Goal: Task Accomplishment & Management: Use online tool/utility

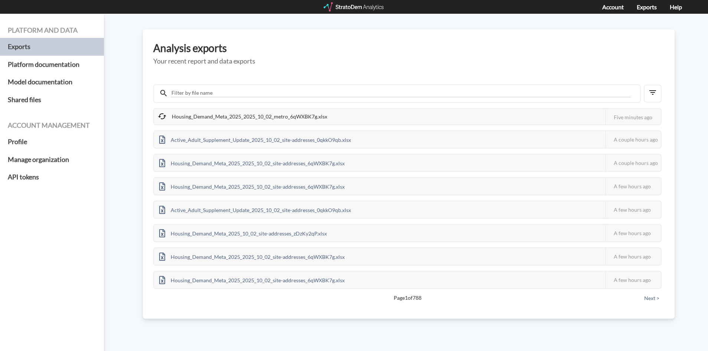
click at [357, 15] on div "Platform and data Exports Platform documentation Model documentation Shared fil…" at bounding box center [354, 182] width 708 height 337
click at [364, 13] on div "Account Exports Help" at bounding box center [354, 7] width 708 height 14
click at [364, 10] on div at bounding box center [354, 6] width 61 height 9
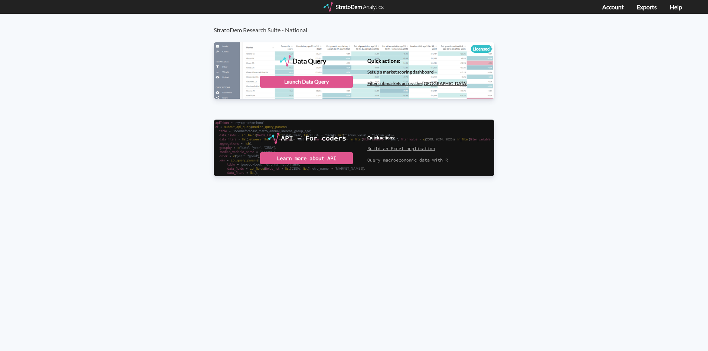
click at [356, 7] on div at bounding box center [354, 6] width 61 height 9
click at [327, 83] on div "Launch Data Query" at bounding box center [306, 82] width 93 height 12
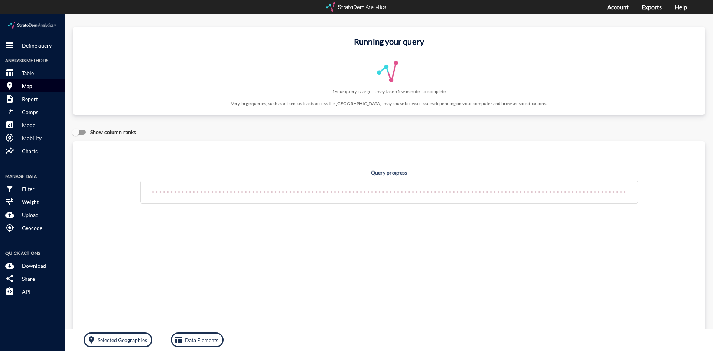
click button "room Map"
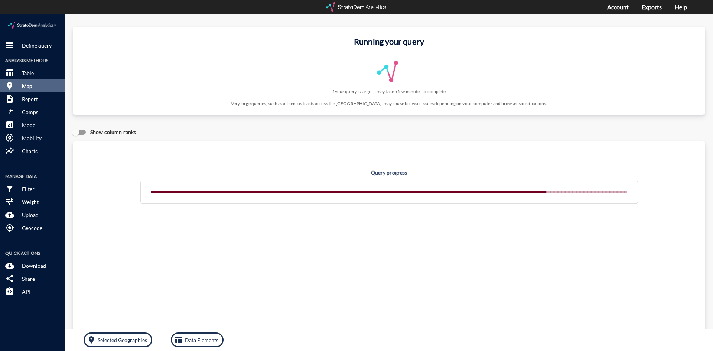
click p "Map"
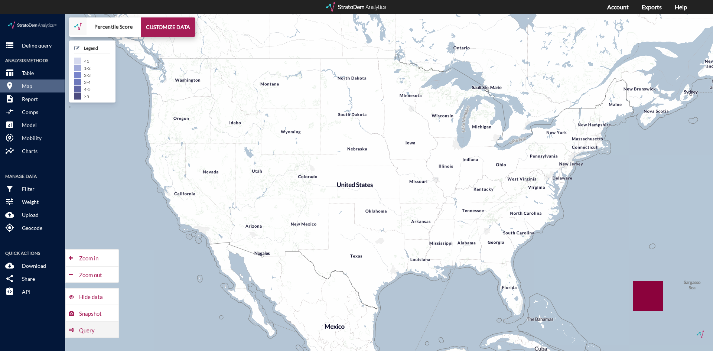
click div "Query"
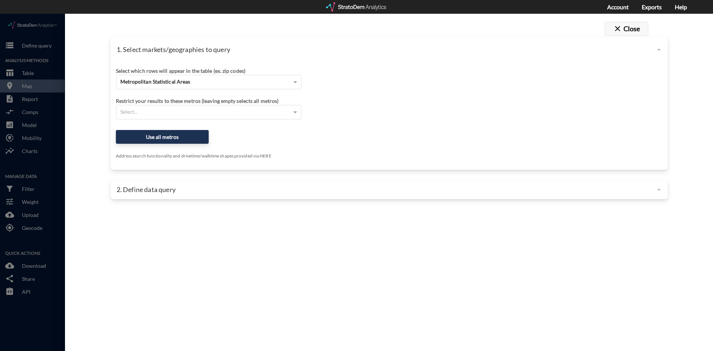
click button "close Close"
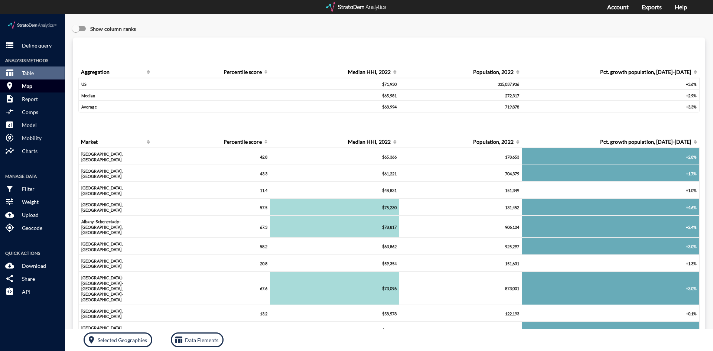
click p "Map"
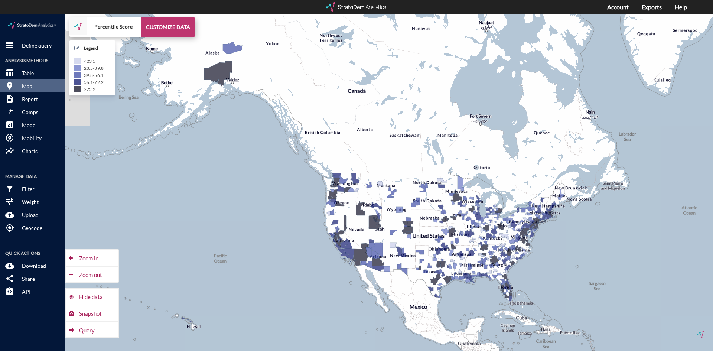
click button "CUSTOMIZE DATA"
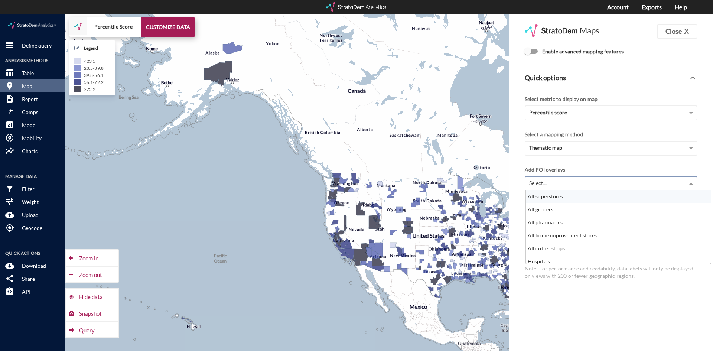
click div "Select..."
click div "Add POI overlays"
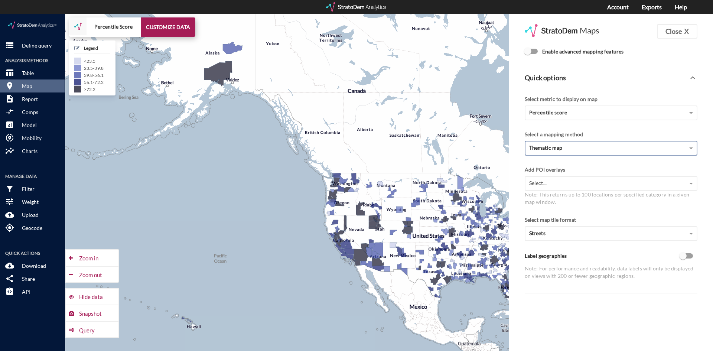
click div "Thematic map"
click div "Select a mapping method"
click input "Enable advanced mapping features"
checkbox input "true"
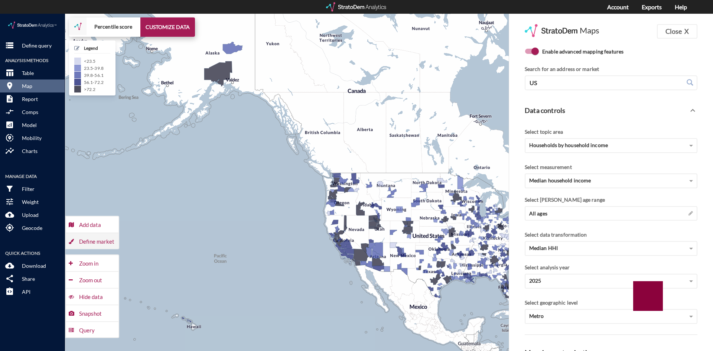
click div "Define market"
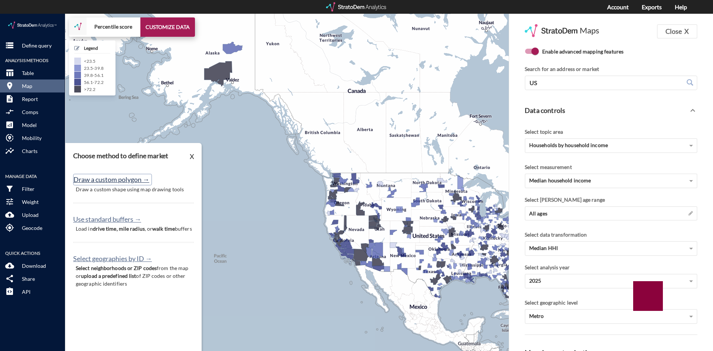
click button "Draw a custom polygon →"
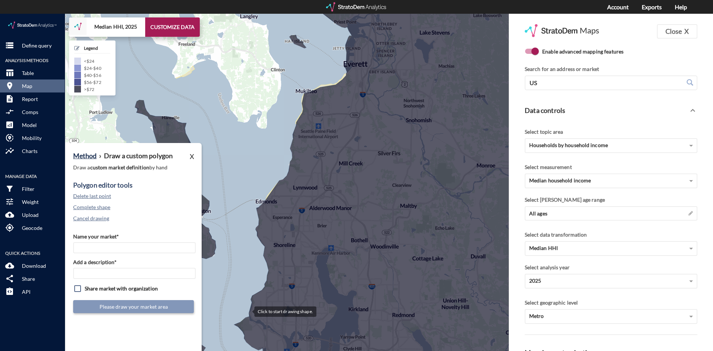
click div
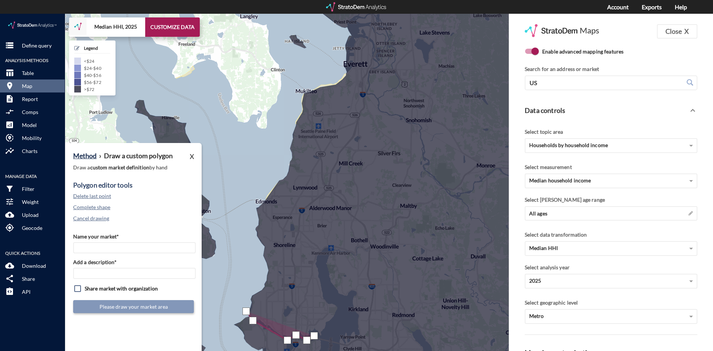
click div
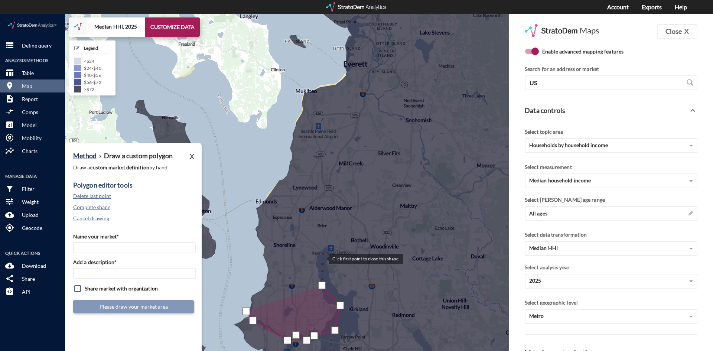
click div
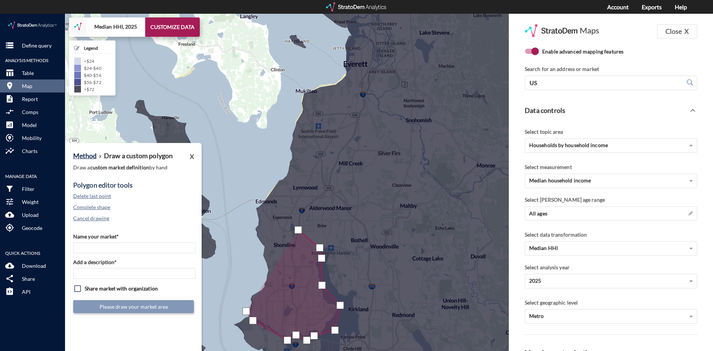
click div
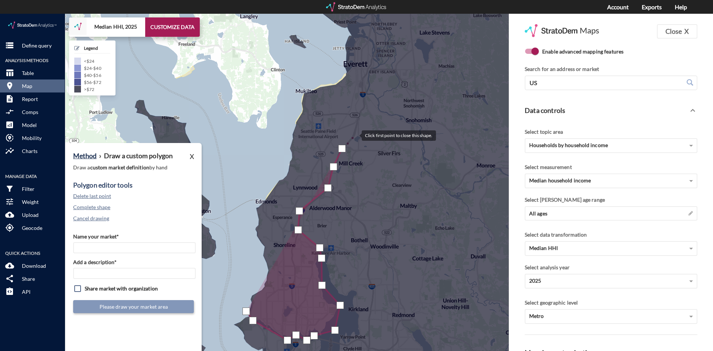
click div
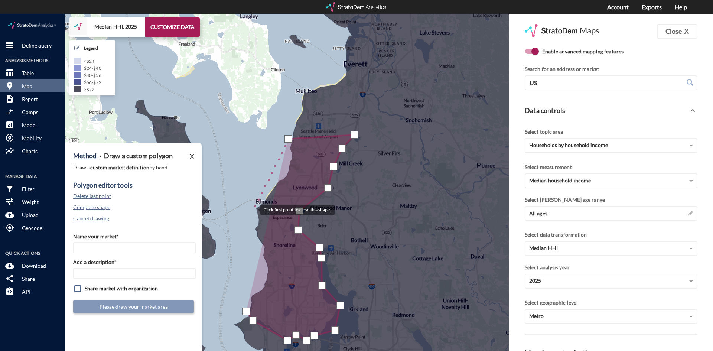
click div
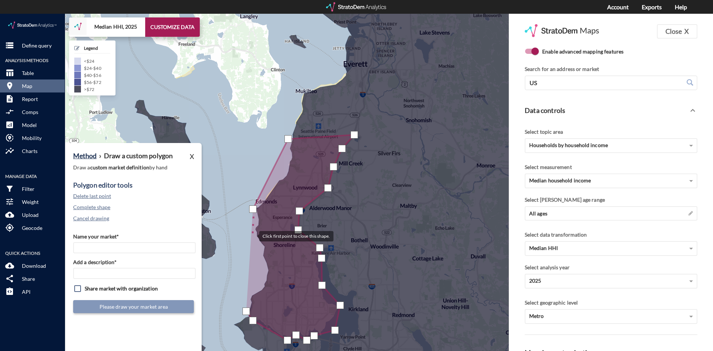
click div
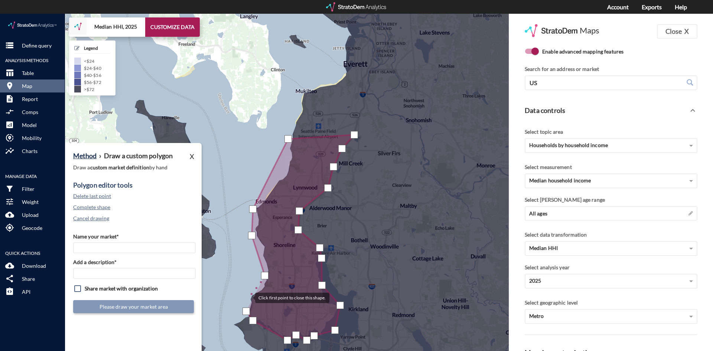
click div
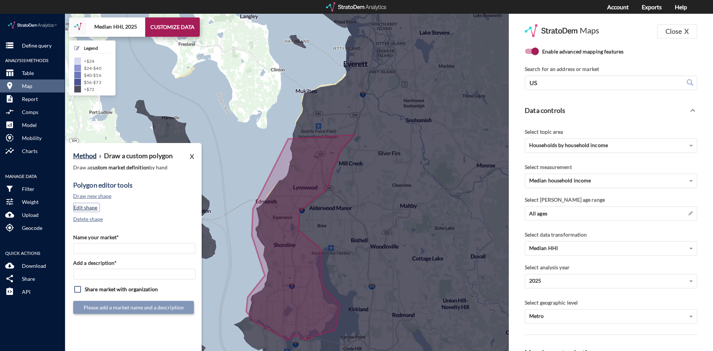
click button "Edit shape"
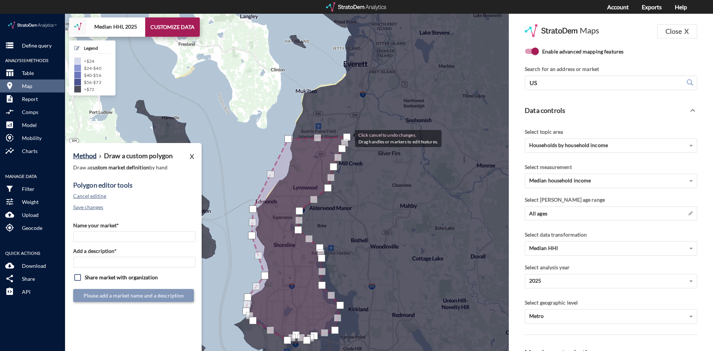
drag, startPoint x: 356, startPoint y: 122, endPoint x: 348, endPoint y: 124, distance: 8.8
click div
drag, startPoint x: 345, startPoint y: 123, endPoint x: 351, endPoint y: 126, distance: 7.0
click div
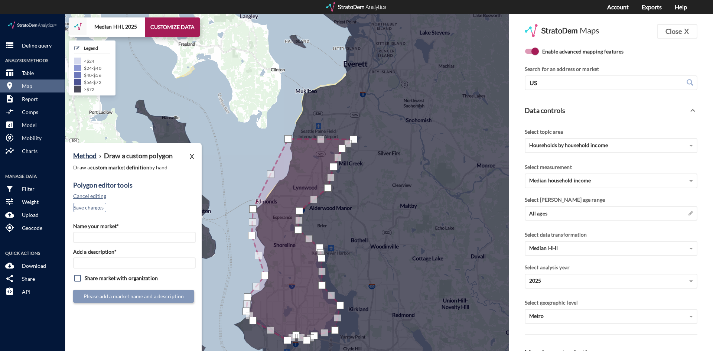
click button "Save changes"
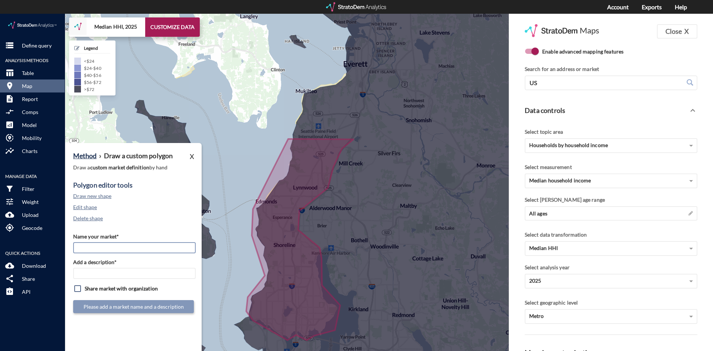
click input "Name your market*"
type input "NW Seattle"
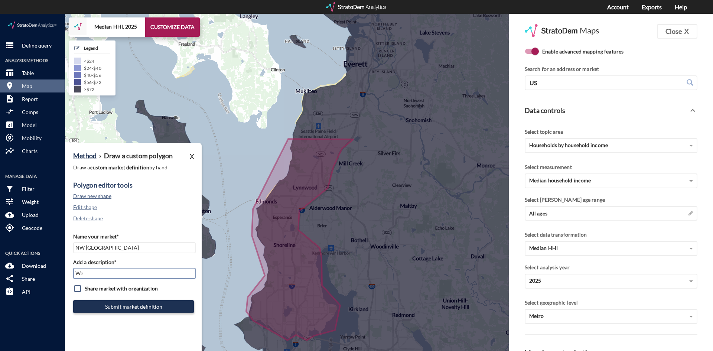
type input "W"
type input "NW Seattle"
click input "NW Seattle"
type input "NW Coastal Seattle Suburbs"
click input "NW Seattle"
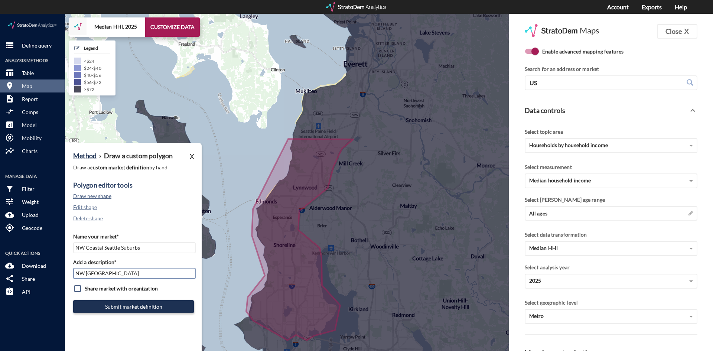
click input "NW Seattle"
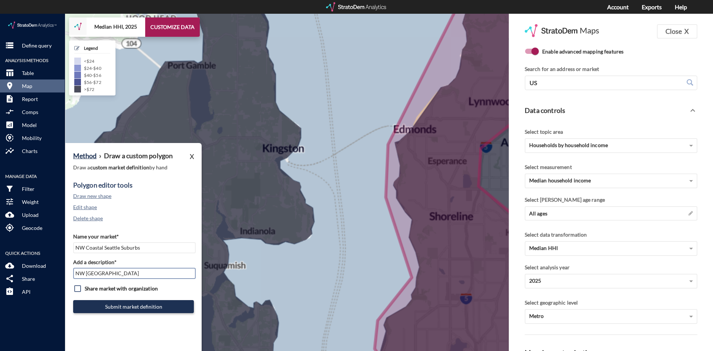
click input "NW Seattle"
paste input "Coastal Seattle Suburbs"
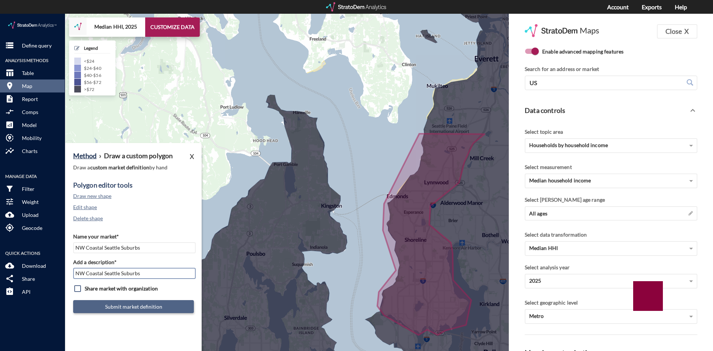
type input "NW Coastal Seattle Suburbs"
click button "Submit market definition"
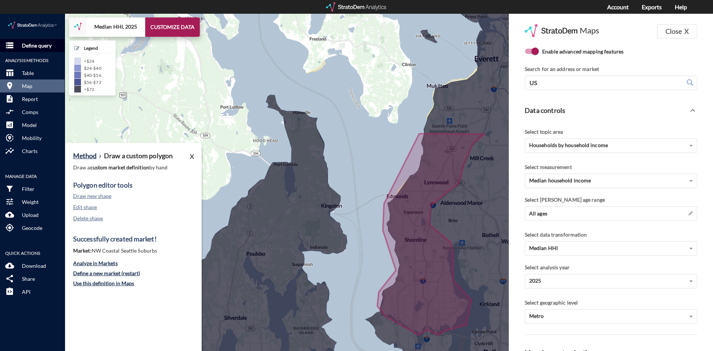
click p "Define query"
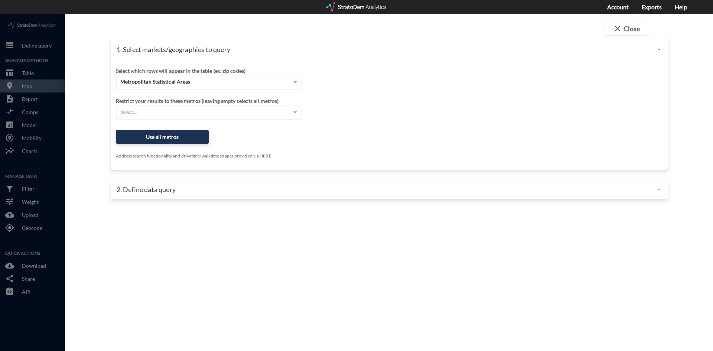
click div "Metropolitan Statistical Areas"
click span
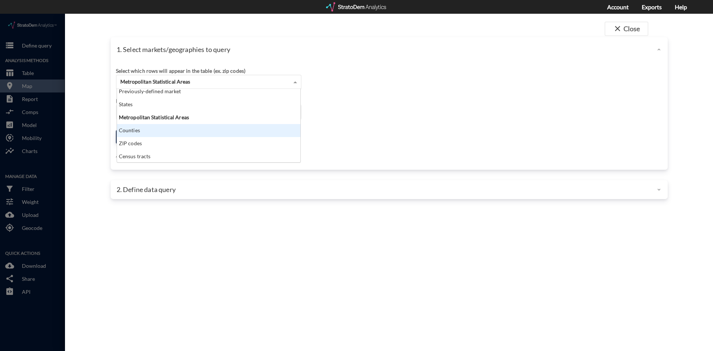
scroll to position [0, 0]
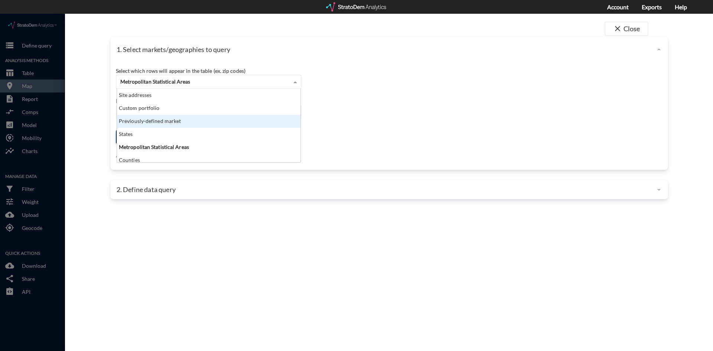
click div "Previously-defined market"
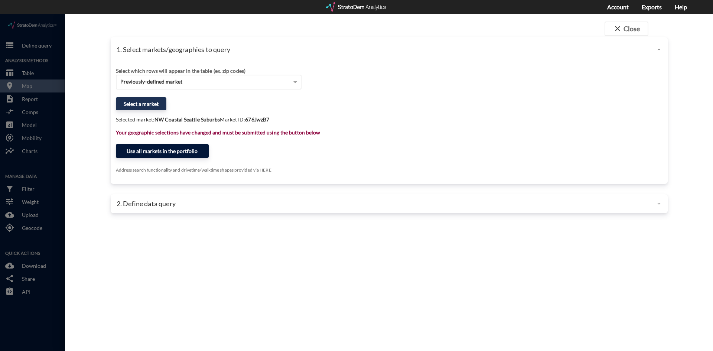
click button "Use all markets in the portfolio"
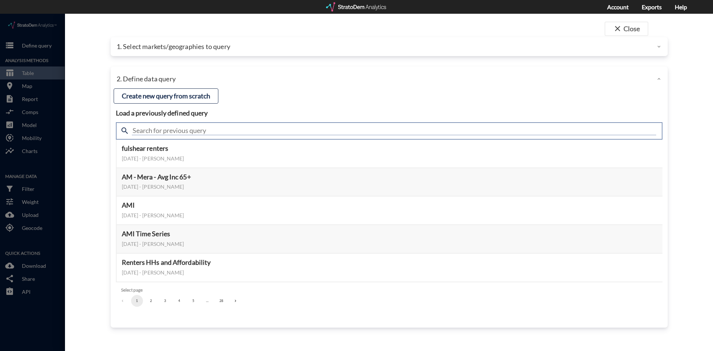
click input "text"
type input "meta"
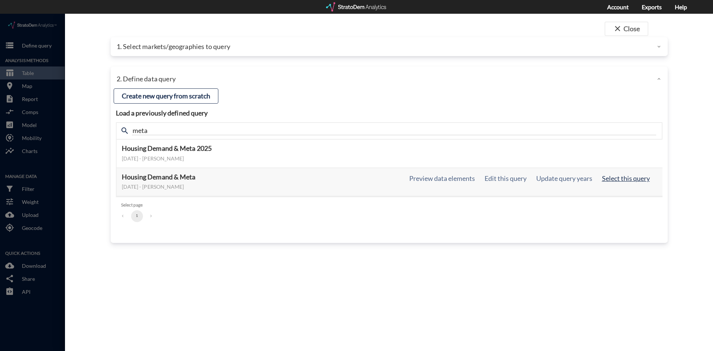
click button "Select this query"
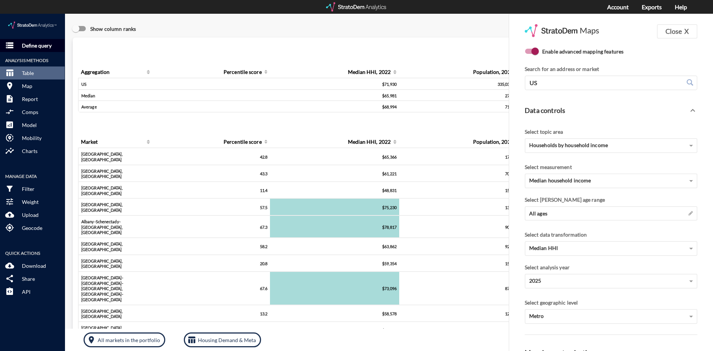
click p "Define query"
click button "Close X"
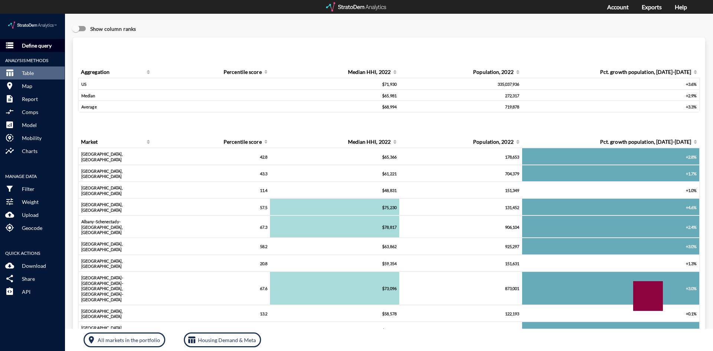
click p "Define query"
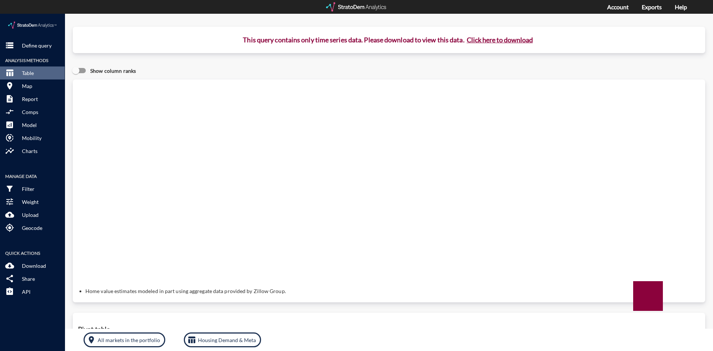
click button "Click here to download"
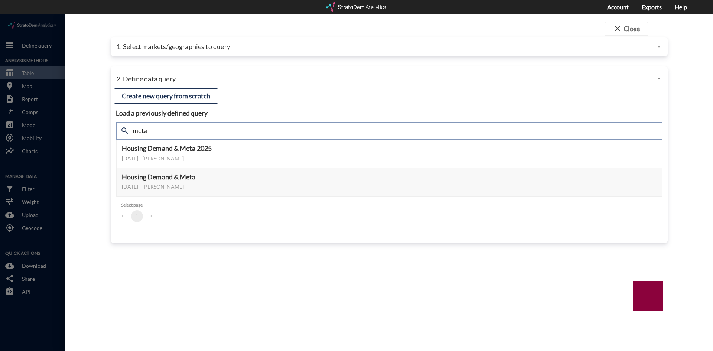
click input "meta"
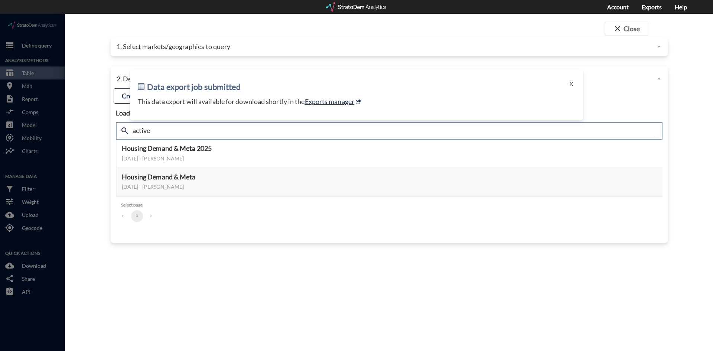
type input "active adult"
click input "active adult"
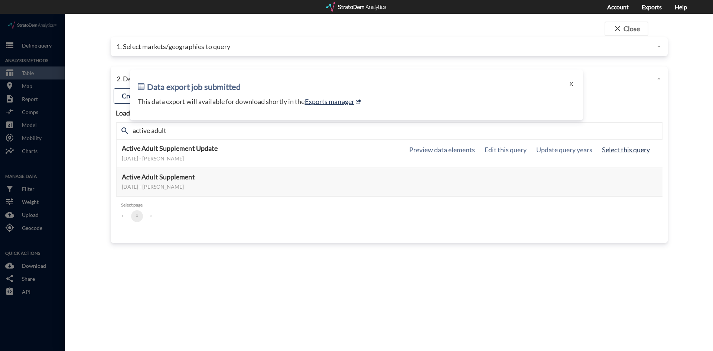
click button "Select this query"
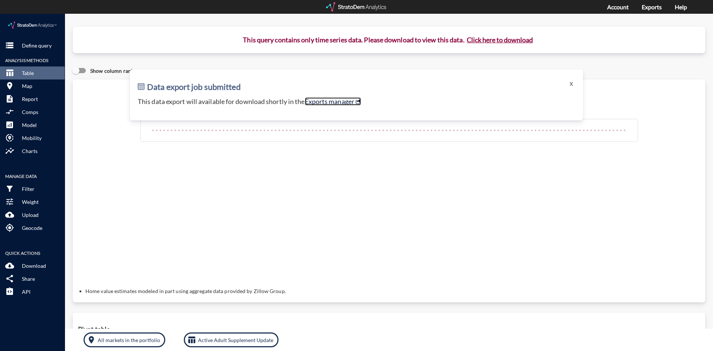
click link "Exports manager"
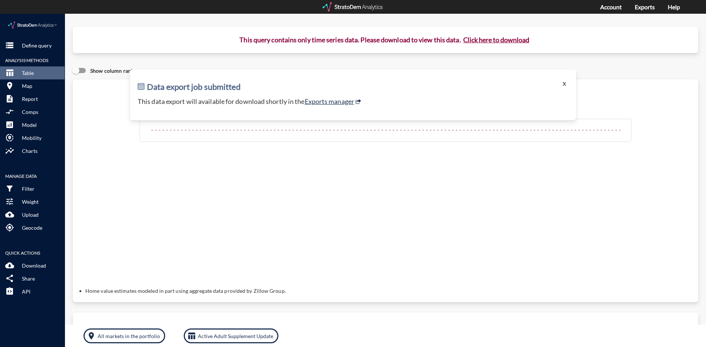
click button "X"
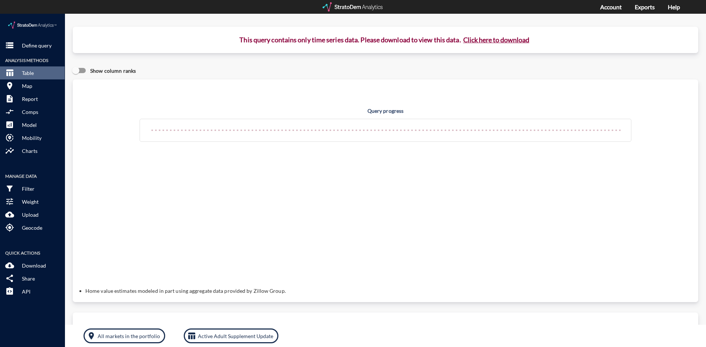
drag, startPoint x: 84, startPoint y: 279, endPoint x: 292, endPoint y: 276, distance: 208.7
click div "Query progress Home value estimates modeled in part using aggregate data provid…"
click p "Map"
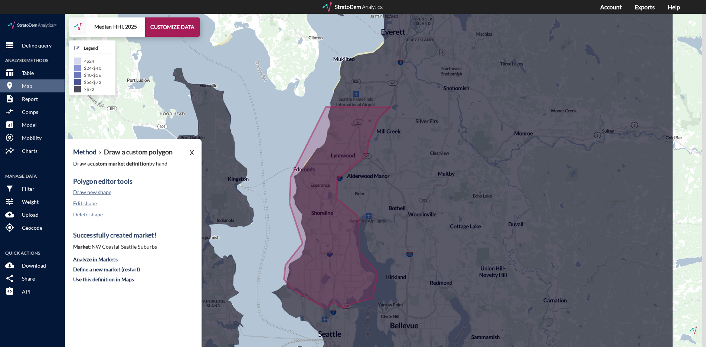
drag, startPoint x: 388, startPoint y: 100, endPoint x: 286, endPoint y: 71, distance: 105.9
click div "+ − Median HHI, 2025 CUSTOMIZE DATA Legend < $24 $24 - $40 $40 - $56 $56 - $72 …"
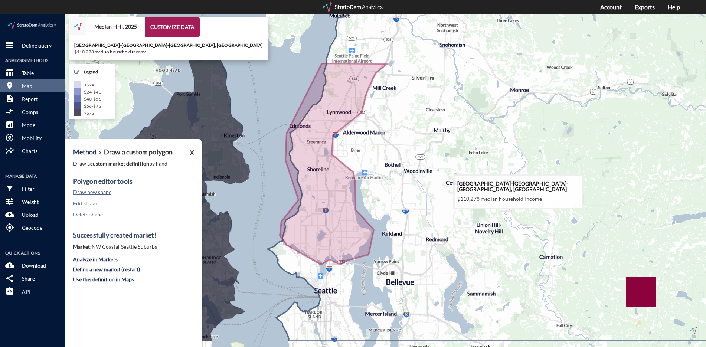
drag, startPoint x: 505, startPoint y: 232, endPoint x: 509, endPoint y: 189, distance: 43.7
click icon
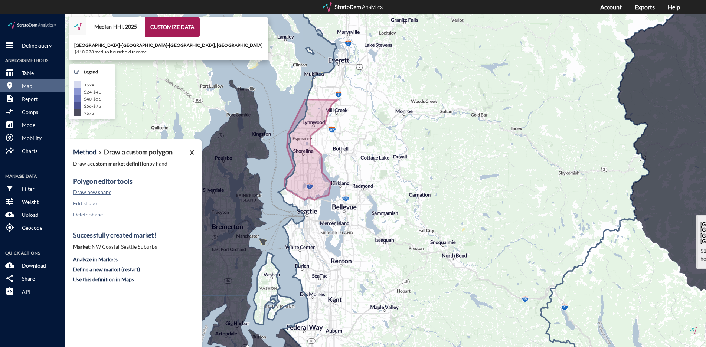
drag, startPoint x: 596, startPoint y: 171, endPoint x: 597, endPoint y: 201, distance: 29.8
click icon
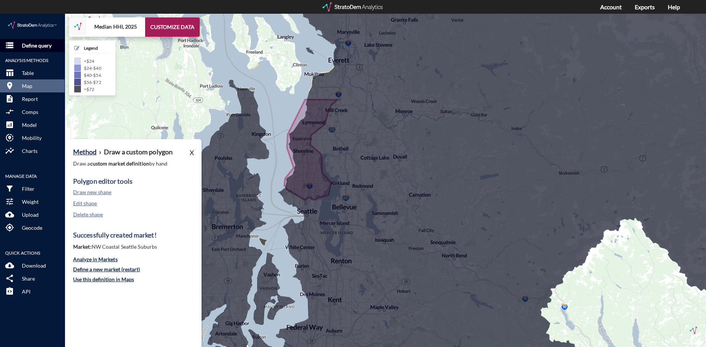
click button "storage Define query"
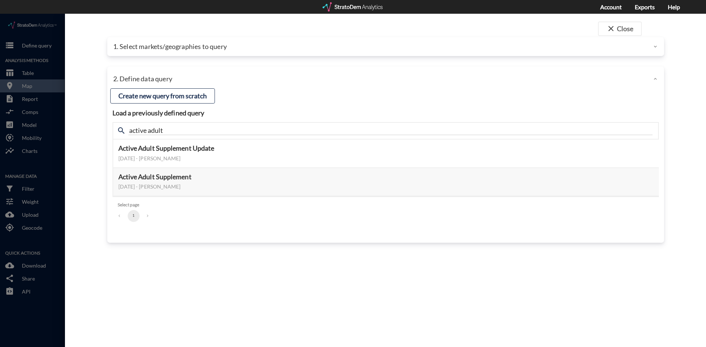
click div "1. Select markets/geographies to query"
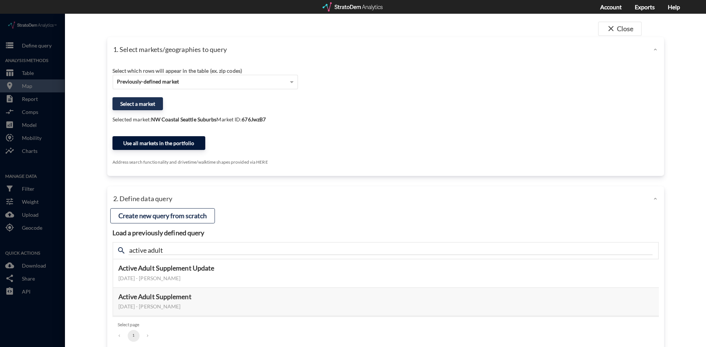
click button "Use all markets in the portfolio"
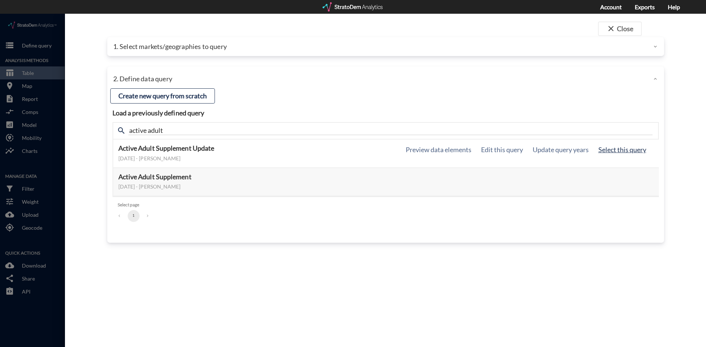
click button "Select this query"
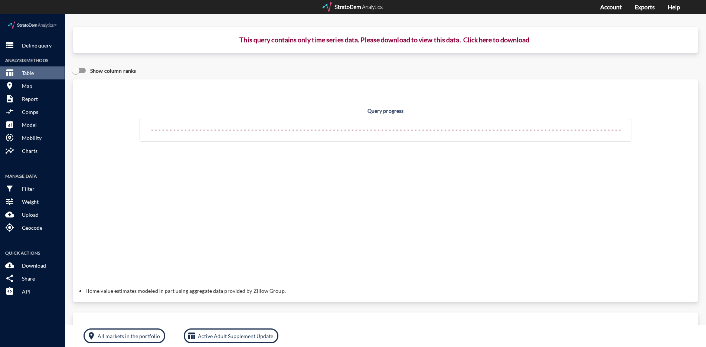
click button "Click here to download"
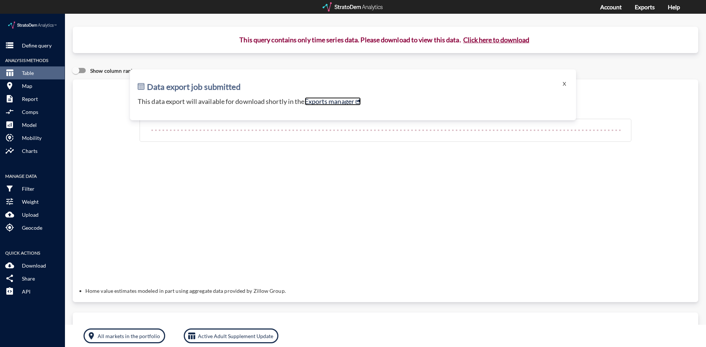
click link "Exports manager"
click button "X"
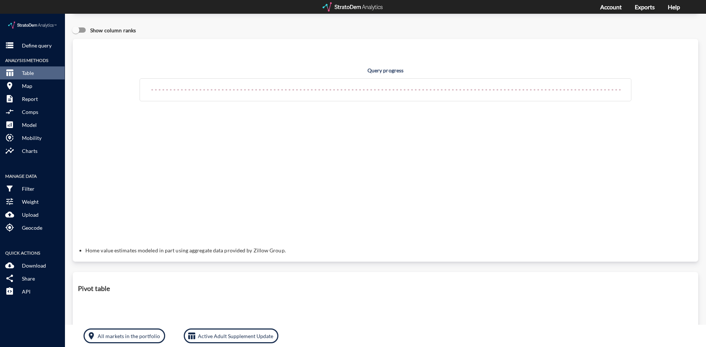
scroll to position [37, 0]
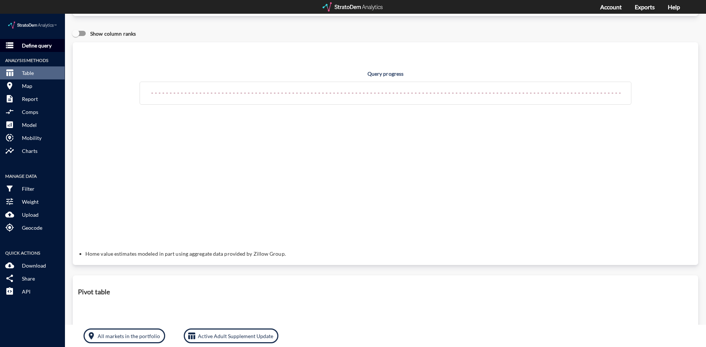
click p "Define query"
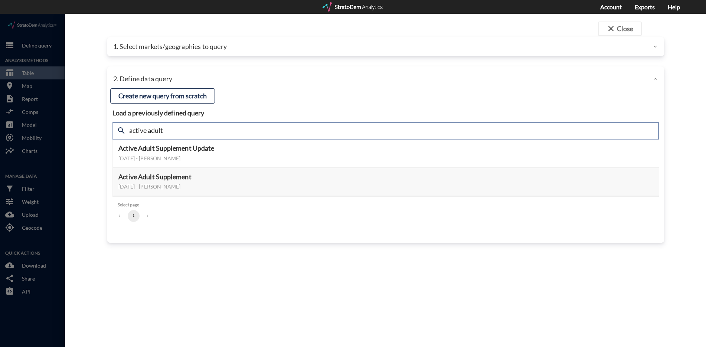
click input "active adult"
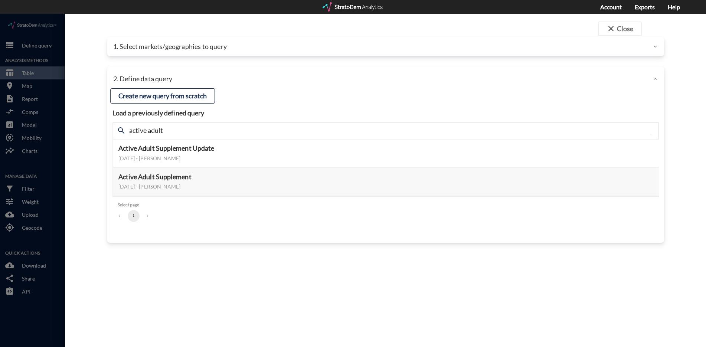
click div "1. Select markets/geographies to query"
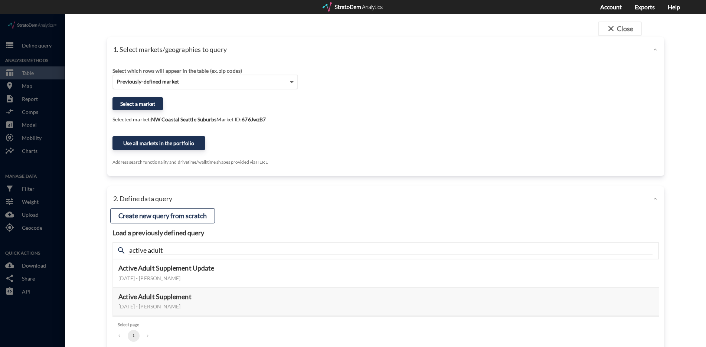
click span
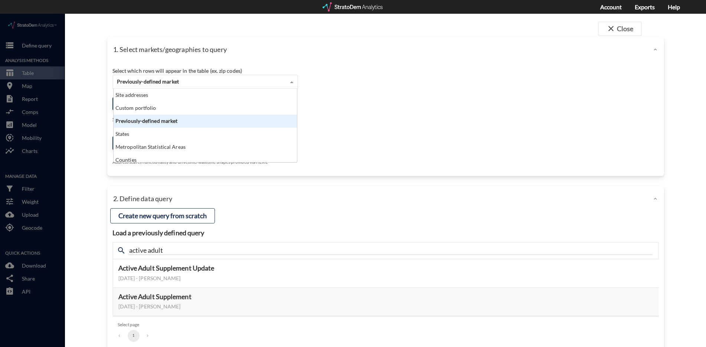
scroll to position [68, 179]
click div "Previously-defined market"
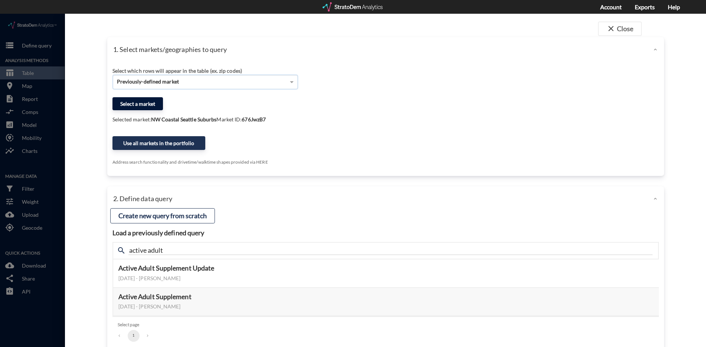
click button "Select a market"
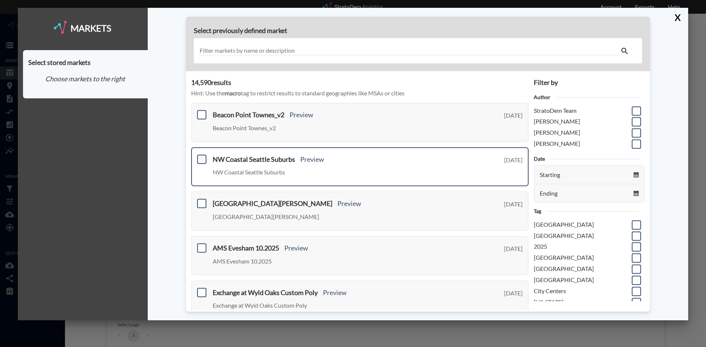
click at [202, 157] on span at bounding box center [201, 158] width 9 height 9
click at [201, 156] on input "checkbox" at bounding box center [201, 156] width 0 height 0
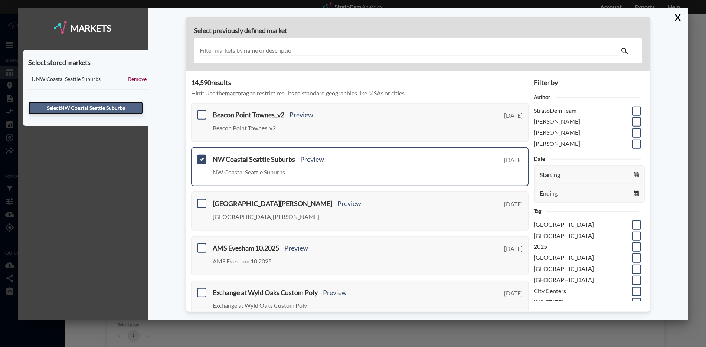
click at [100, 105] on button "Select NW Coastal Seattle Suburbs" at bounding box center [86, 108] width 114 height 13
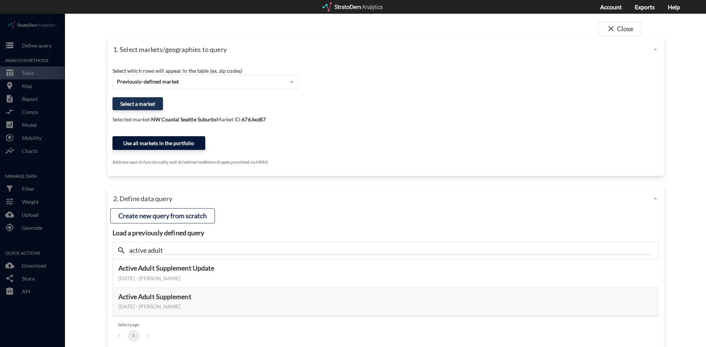
click button "Use all markets in the portfolio"
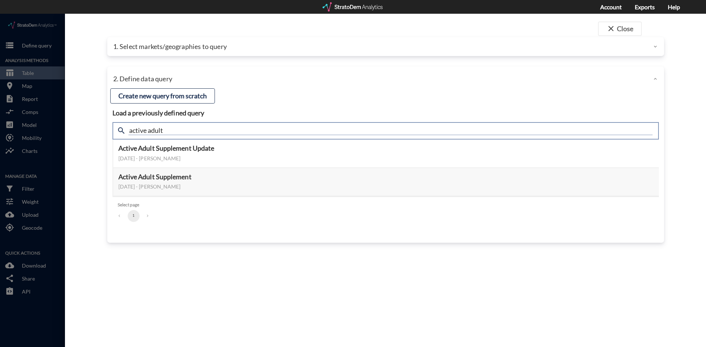
click input "active adult"
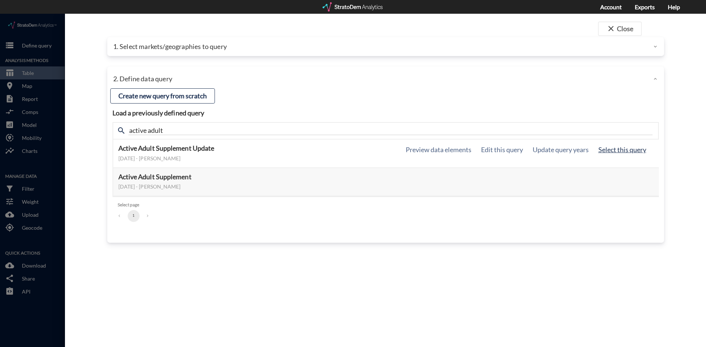
click button "Select this query"
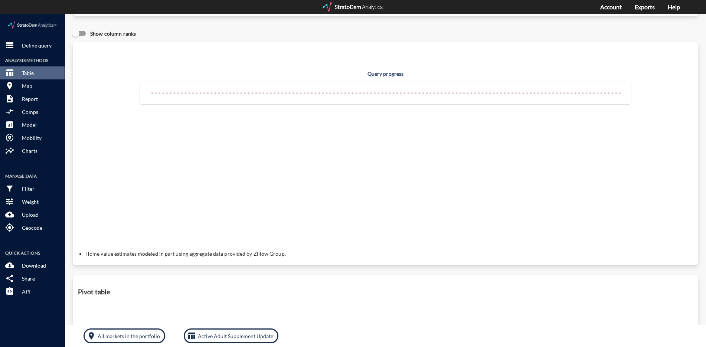
scroll to position [0, 0]
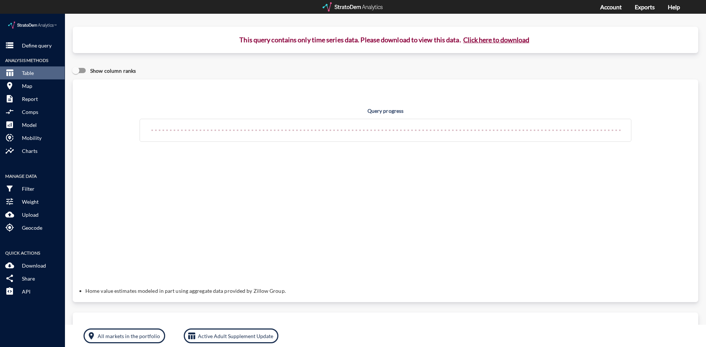
click button "Click here to download"
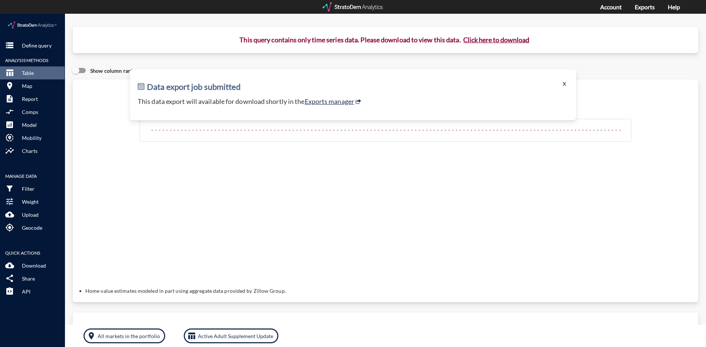
click button "X"
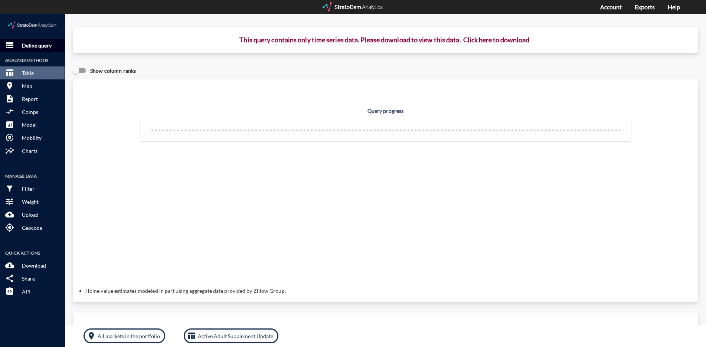
click button "storage Define query"
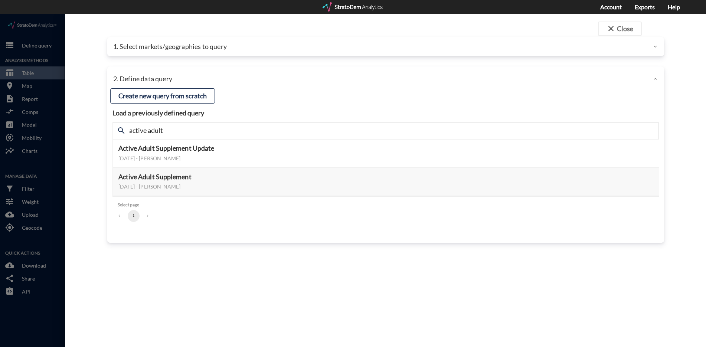
click p "1. Select markets/geographies to query"
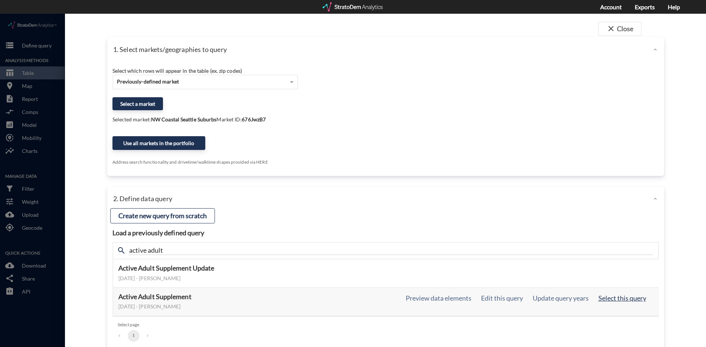
click button "Select this query"
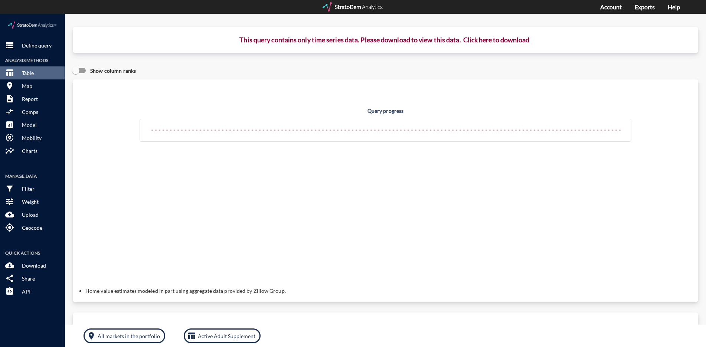
click button "Click here to download"
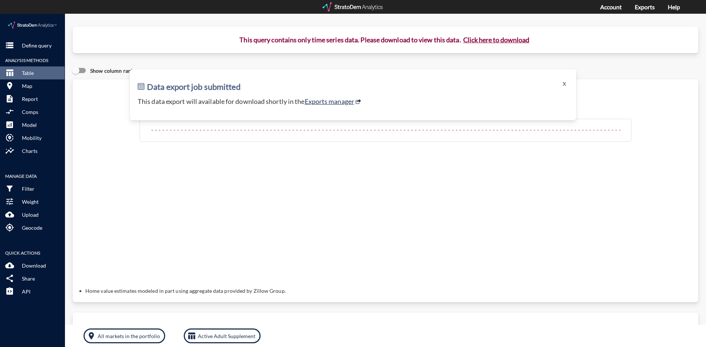
click p "This query contains only time series data. Please download to view this data. C…"
click button "X"
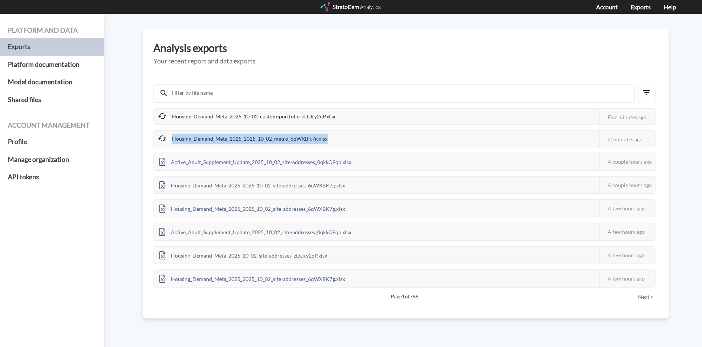
drag, startPoint x: 331, startPoint y: 140, endPoint x: 167, endPoint y: 131, distance: 164.7
click at [167, 131] on div "Housing_Demand_Meta_2025_2025_10_02_metro_6qWXBK7g.xlsx This job failed The Str…" at bounding box center [404, 138] width 502 height 17
click at [137, 105] on div "Platform and data Exports Platform documentation Model documentation Shared fil…" at bounding box center [351, 180] width 702 height 333
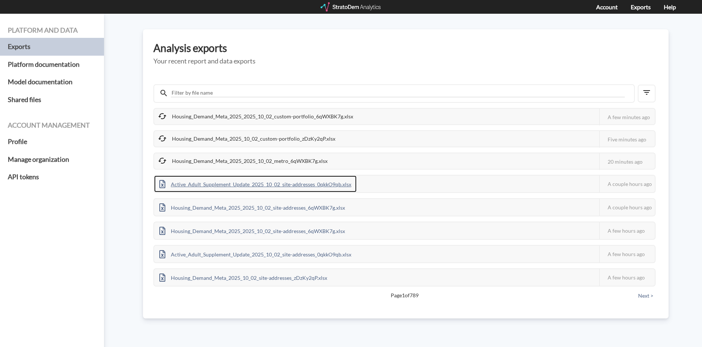
click at [202, 183] on div "Active_Adult_Supplement_Update_2025_10_02_site-addresses_0qkkO9qb.xlsx" at bounding box center [255, 184] width 202 height 17
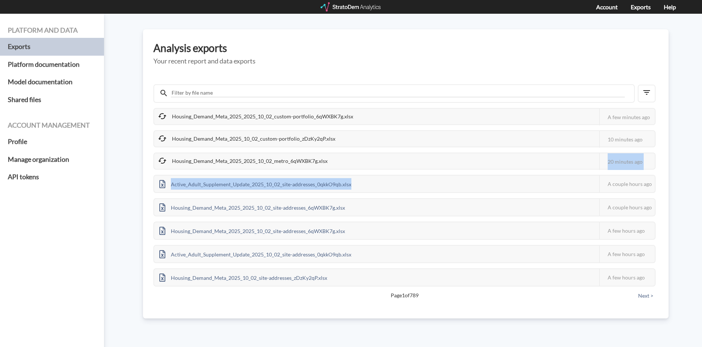
drag, startPoint x: 336, startPoint y: 160, endPoint x: 521, endPoint y: 172, distance: 185.6
click at [515, 172] on div "Housing_Demand_Meta_2025_2025_10_02_custom-portfolio_6qWXBK7g.xlsx This job fai…" at bounding box center [404, 197] width 502 height 179
click at [392, 164] on div "Housing_Demand_Meta_2025_2025_10_02_metro_6qWXBK7g.xlsx This job failed The Str…" at bounding box center [404, 161] width 502 height 17
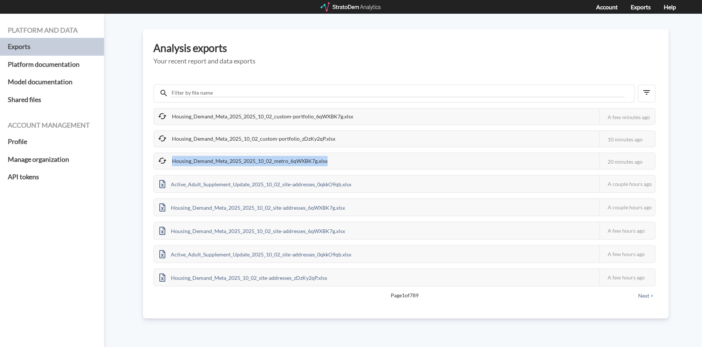
drag, startPoint x: 331, startPoint y: 160, endPoint x: 149, endPoint y: 157, distance: 182.7
click at [149, 157] on div "Analysis exports Your recent report and data exports Housing_Demand_Meta_2025_2…" at bounding box center [405, 173] width 525 height 289
click at [131, 167] on div "Platform and data Exports Platform documentation Model documentation Shared fil…" at bounding box center [351, 180] width 702 height 333
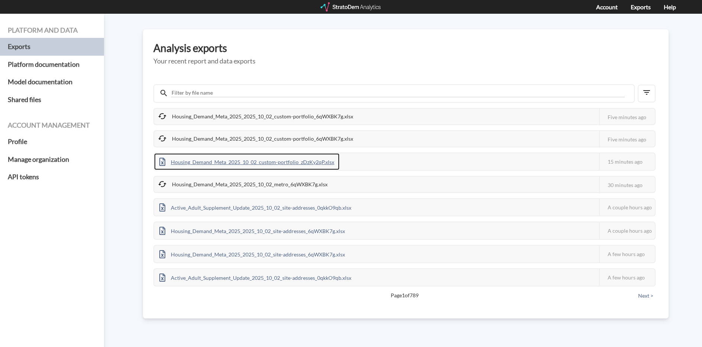
click at [304, 163] on div "Housing_Demand_Meta_2025_10_02_custom-portfolio_zDzKy2qP.xlsx" at bounding box center [246, 161] width 185 height 17
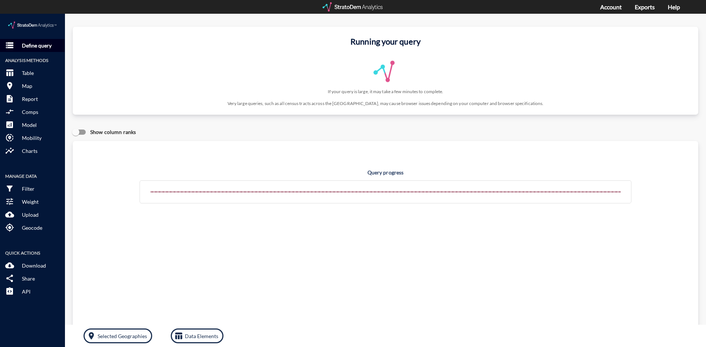
click button "storage Define query"
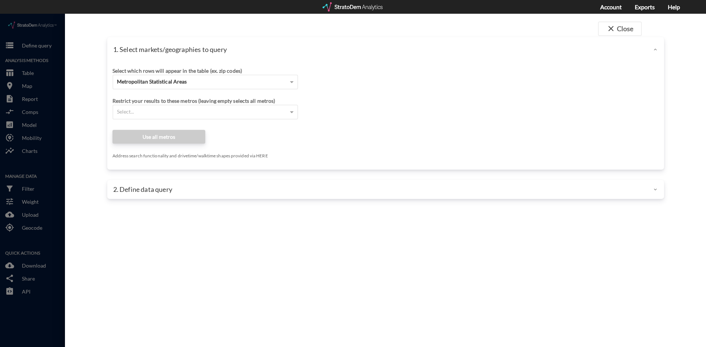
click div "Select which rows will appear in the table (ex. zip codes) Metropolitan Statist…"
click div "Metropolitan Statistical Areas"
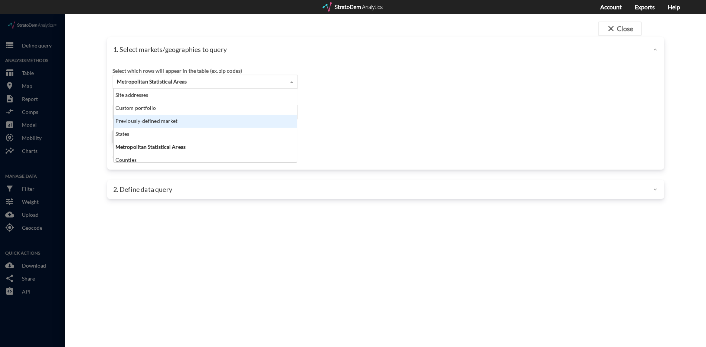
click div "Previously-defined market"
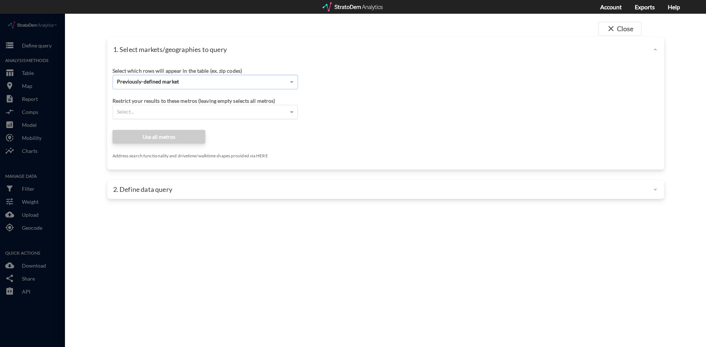
click div "Select..."
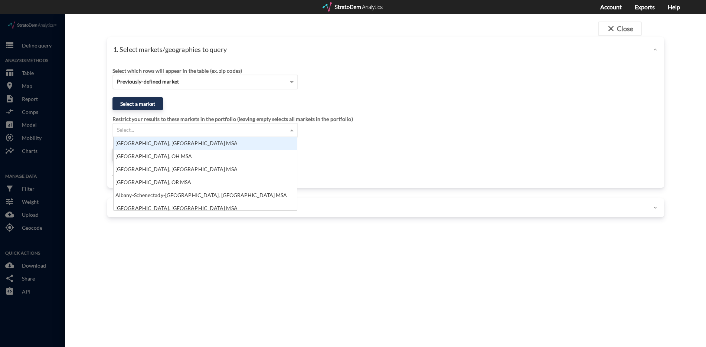
scroll to position [68, 179]
click div "Select a market"
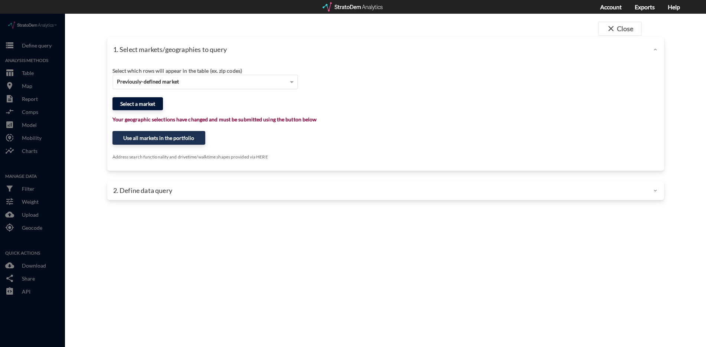
click button "Select a market"
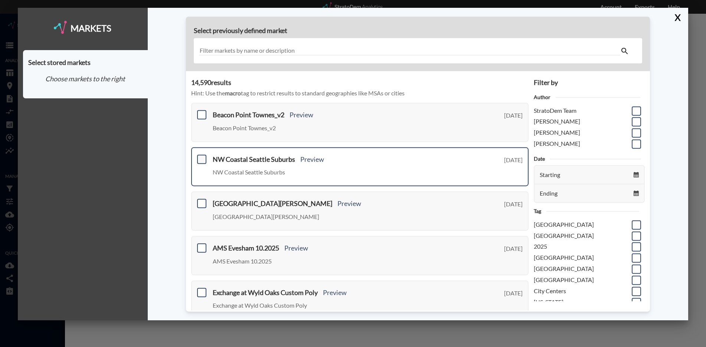
click at [200, 162] on span at bounding box center [201, 158] width 9 height 9
click at [201, 156] on input "checkbox" at bounding box center [201, 156] width 0 height 0
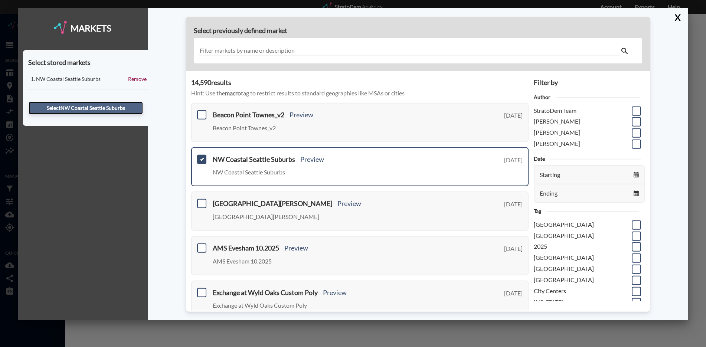
click at [111, 109] on button "Select NW Coastal Seattle Suburbs" at bounding box center [86, 108] width 114 height 13
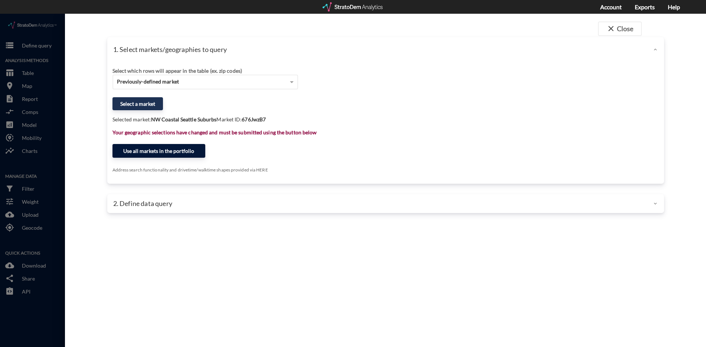
click button "Use all markets in the portfolio"
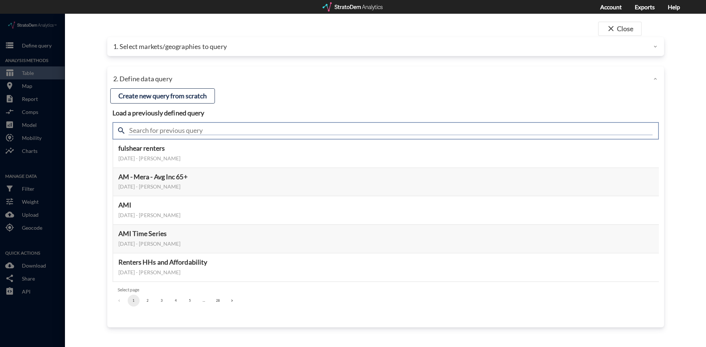
click input "text"
type input "active adult"
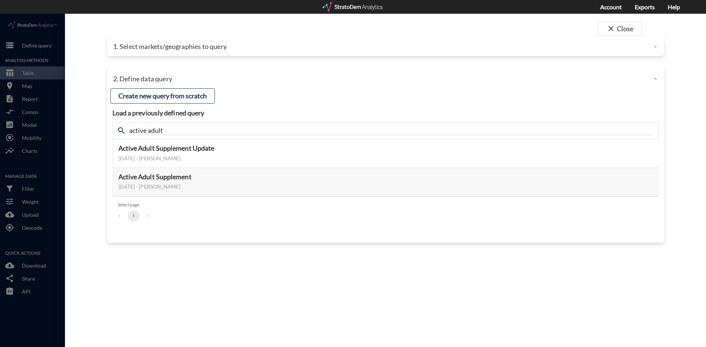
click div "close Close 1. Select markets/geographies to query Select which rows will appea…"
click button "Select this query"
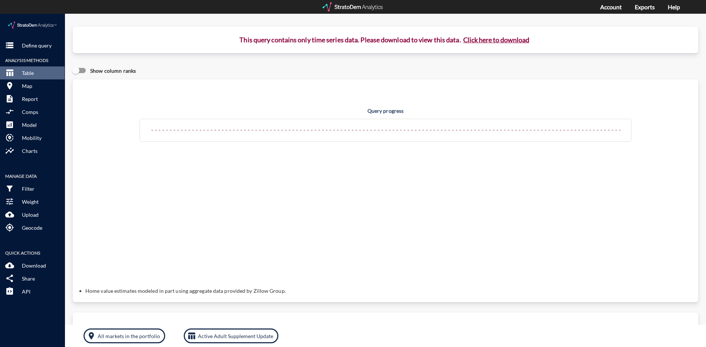
click button "Click here to download"
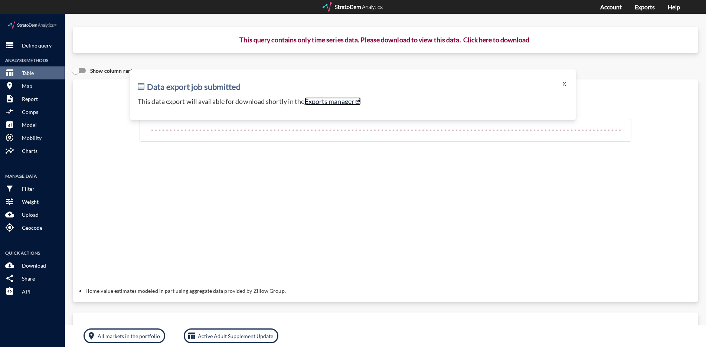
click link "Exports manager"
click button "room Map"
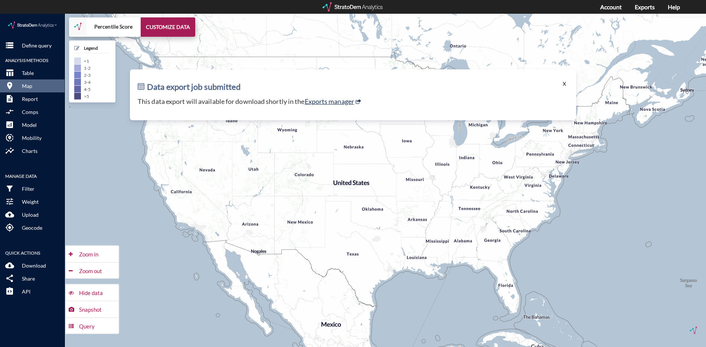
click button "X"
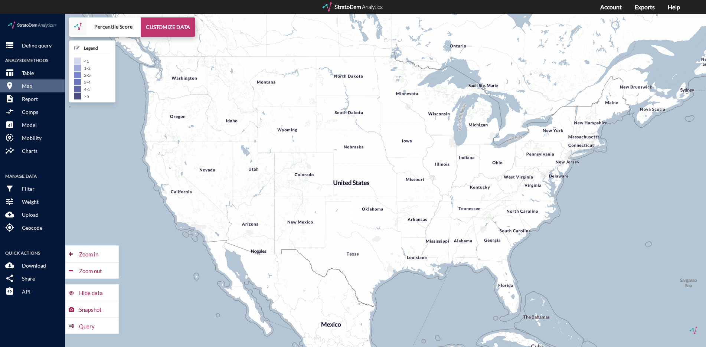
click button "CUSTOMIZE DATA"
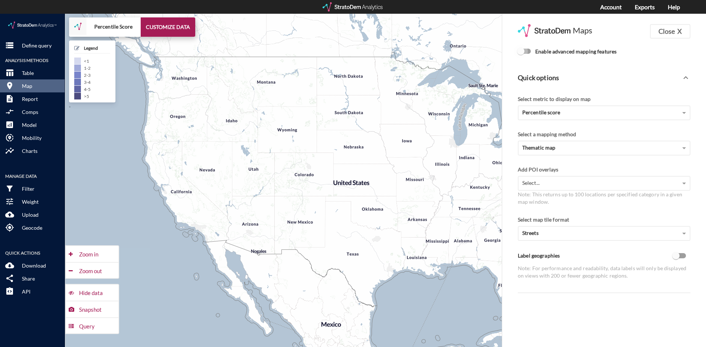
click input "Enable advanced mapping features"
checkbox input "true"
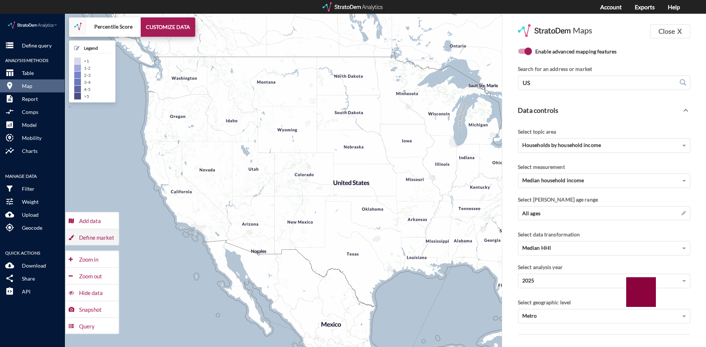
click div "Define market"
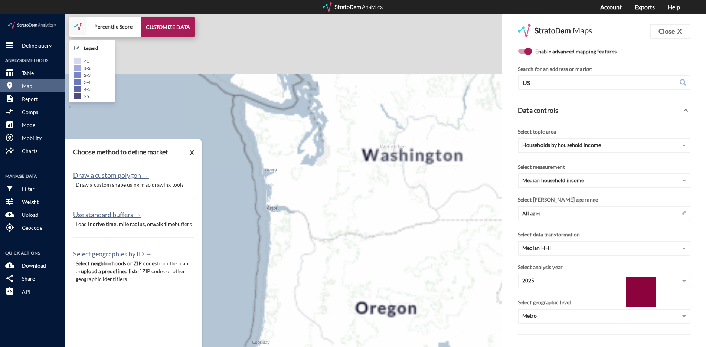
drag, startPoint x: 163, startPoint y: 70, endPoint x: 316, endPoint y: 147, distance: 172.2
click div "+ − Percentile Score CUSTOMIZE DATA Legend < 1 1 - 2 2 - 3 3 - 4 4 - 5 > 5 Draw…"
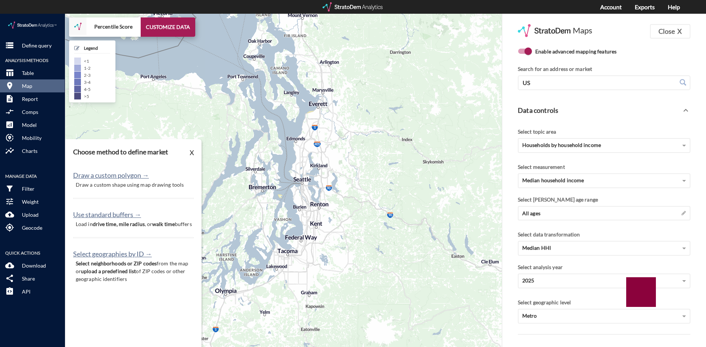
drag, startPoint x: 397, startPoint y: 108, endPoint x: 333, endPoint y: 179, distance: 95.7
click div "+ − Percentile Score CUSTOMIZE DATA Legend < 1 1 - 2 2 - 3 3 - 4 4 - 5 > 5 Draw…"
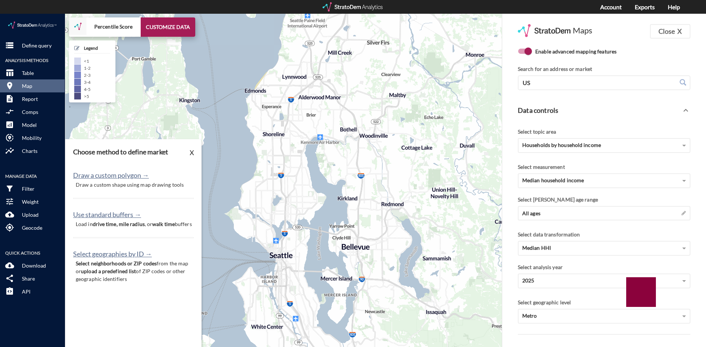
drag, startPoint x: 311, startPoint y: 131, endPoint x: 321, endPoint y: 177, distance: 46.8
click div "+ − Percentile Score CUSTOMIZE DATA Legend < 1 1 - 2 2 - 3 3 - 4 4 - 5 > 5 Draw…"
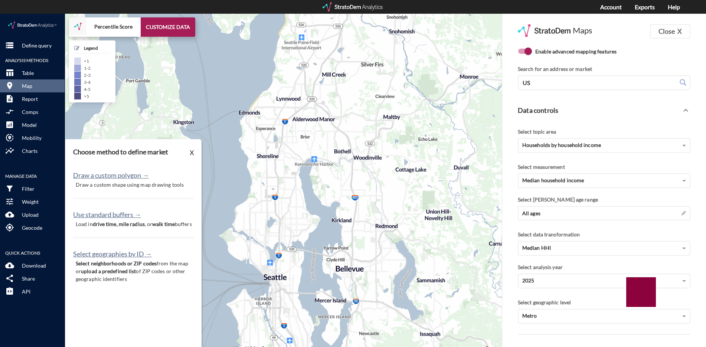
drag, startPoint x: 328, startPoint y: 169, endPoint x: 322, endPoint y: 194, distance: 26.3
click div "+ − Percentile Score CUSTOMIZE DATA Legend < 1 1 - 2 2 - 3 3 - 4 4 - 5 > 5 Draw…"
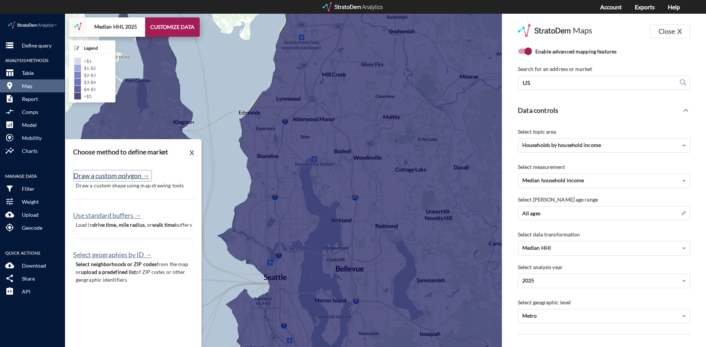
click button "Draw a custom polygon →"
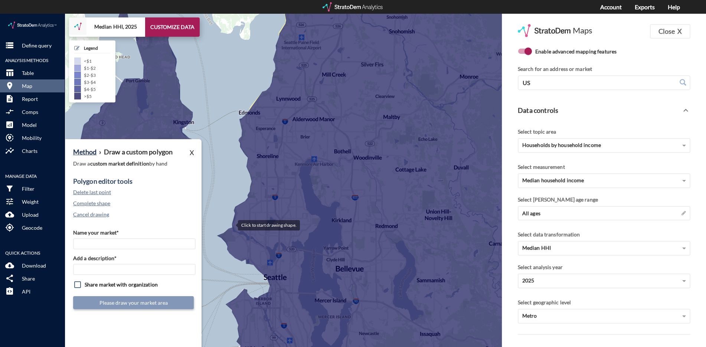
click div
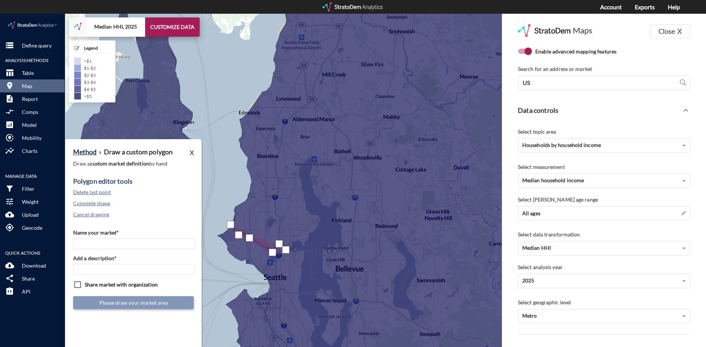
click div
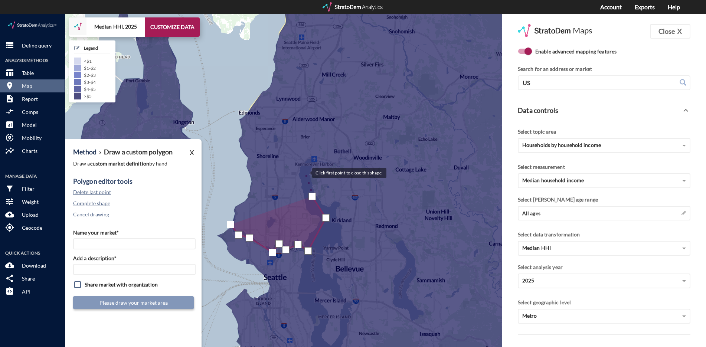
click div
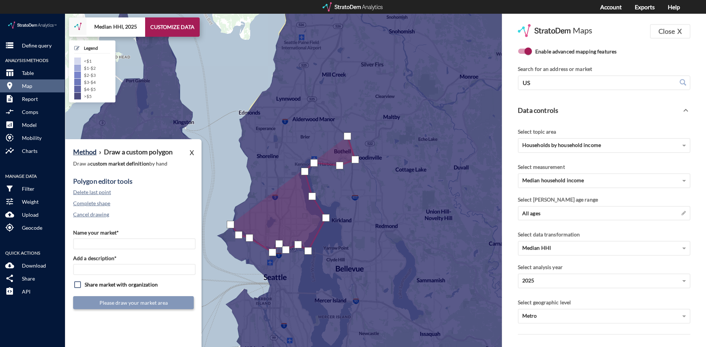
click div
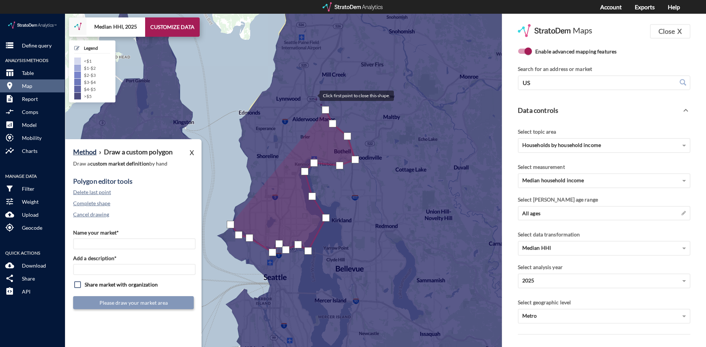
click div
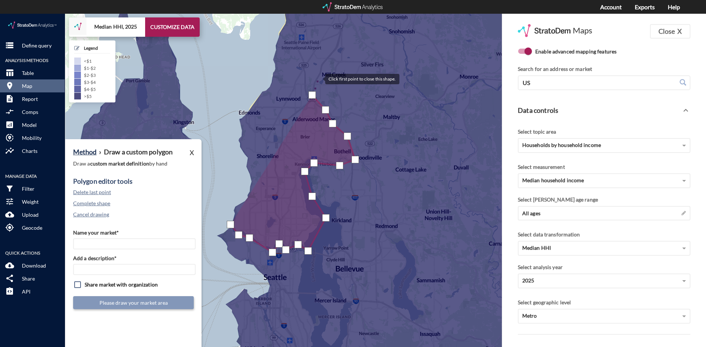
click div
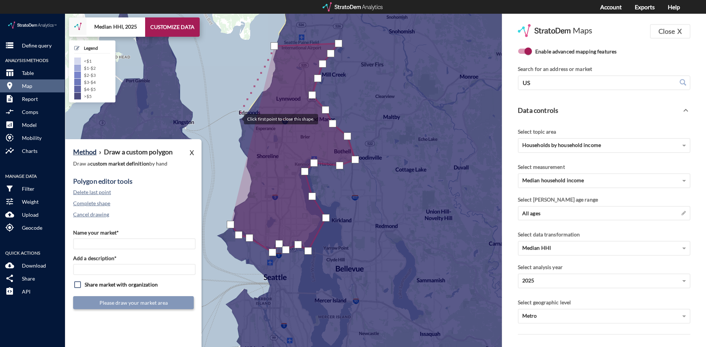
click div
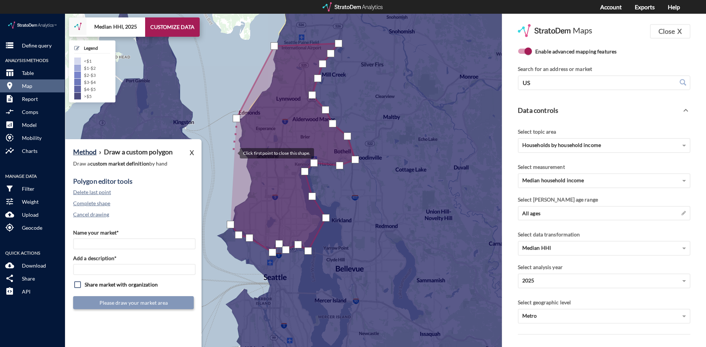
click div
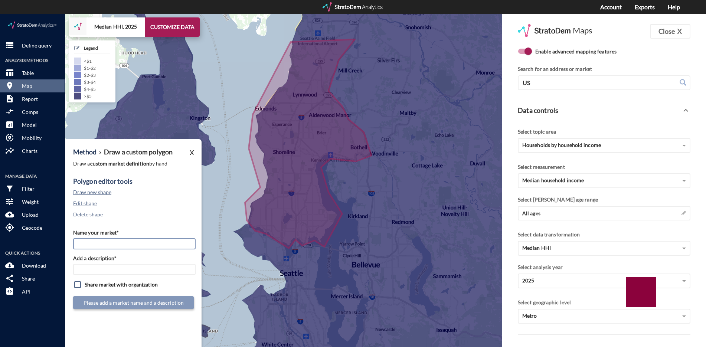
click input "Name your market*"
type input "NW Burbs + Brier"
click input "NW Burbs + Brier"
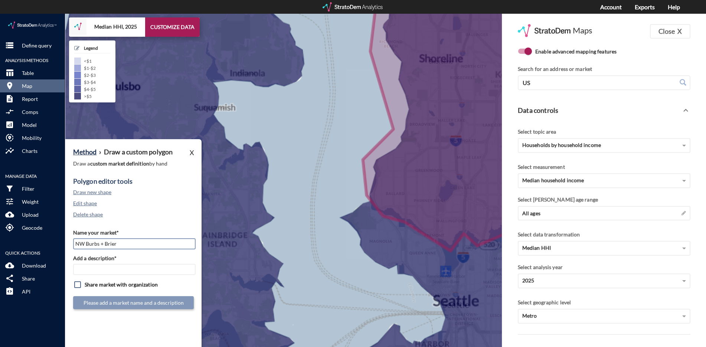
click input "NW Burbs + Brier"
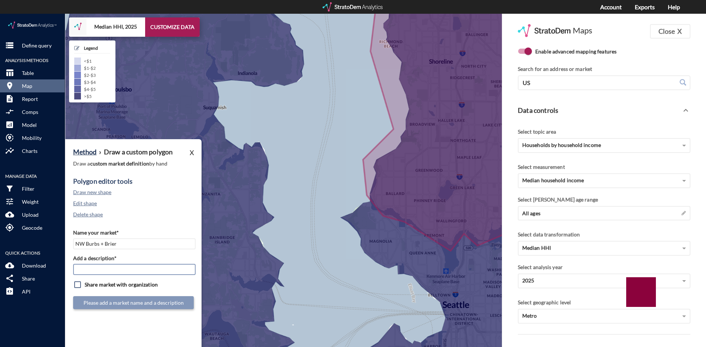
click input "Add a description*"
paste input "NW Burbs + Brier"
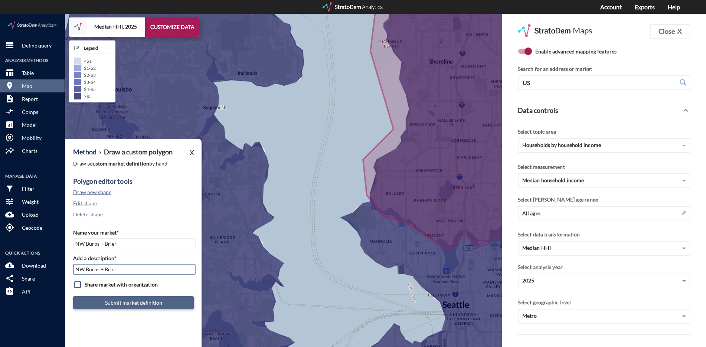
type input "NW Burbs + Brier"
click button "Submit market definition"
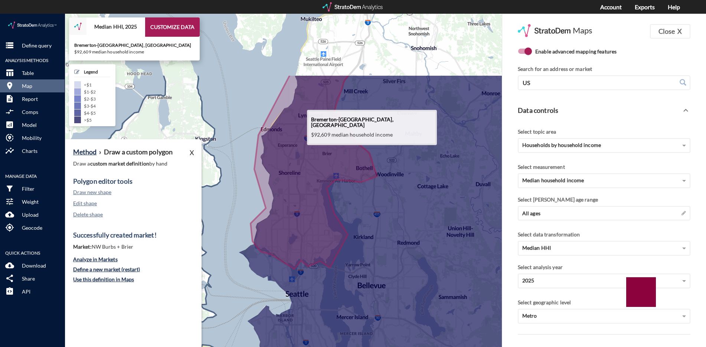
drag, startPoint x: 251, startPoint y: 49, endPoint x: 202, endPoint y: 148, distance: 110.3
click icon
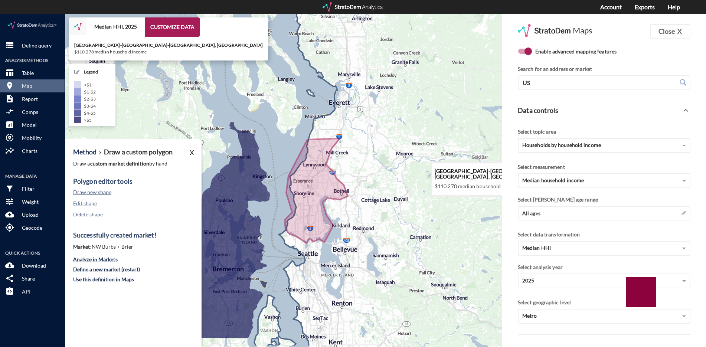
drag, startPoint x: 466, startPoint y: 301, endPoint x: 403, endPoint y: 266, distance: 71.8
click icon
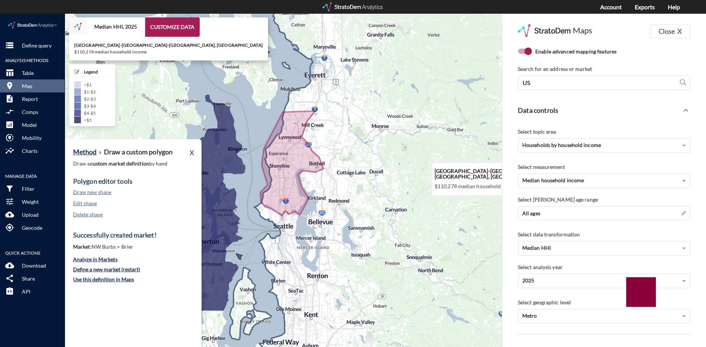
drag, startPoint x: 426, startPoint y: 299, endPoint x: 403, endPoint y: 271, distance: 35.6
click icon
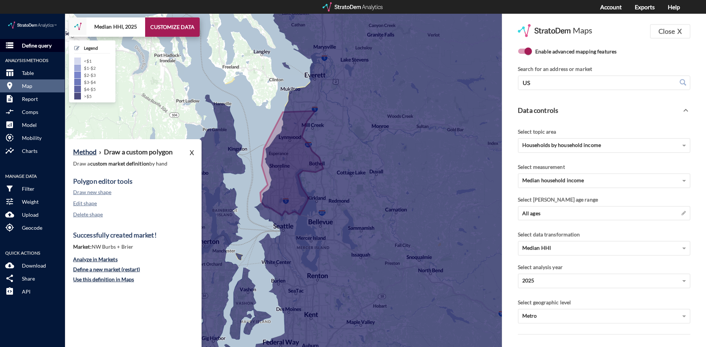
click p "Define query"
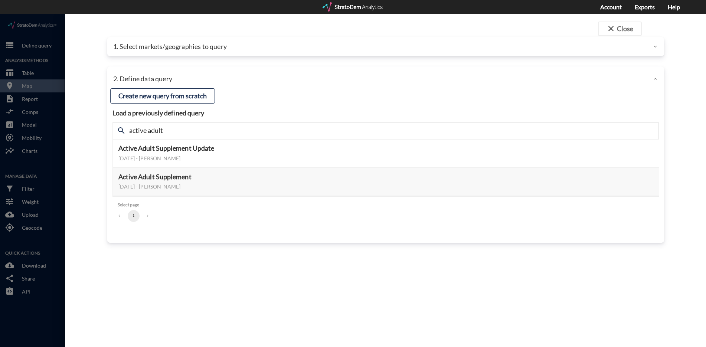
click div "1. Select markets/geographies to query"
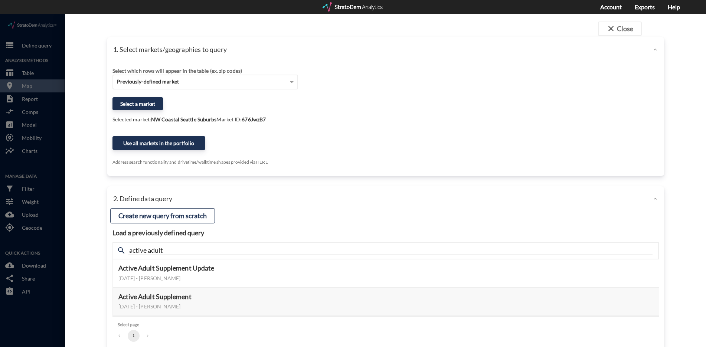
click div "Select a market"
click button "Select a market"
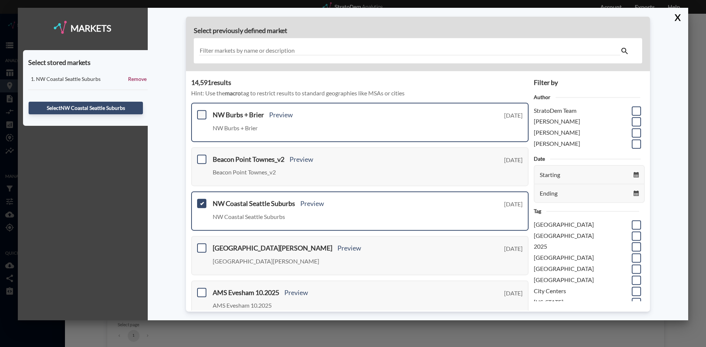
click at [201, 112] on span at bounding box center [201, 114] width 9 height 9
click at [201, 112] on input "checkbox" at bounding box center [201, 112] width 0 height 0
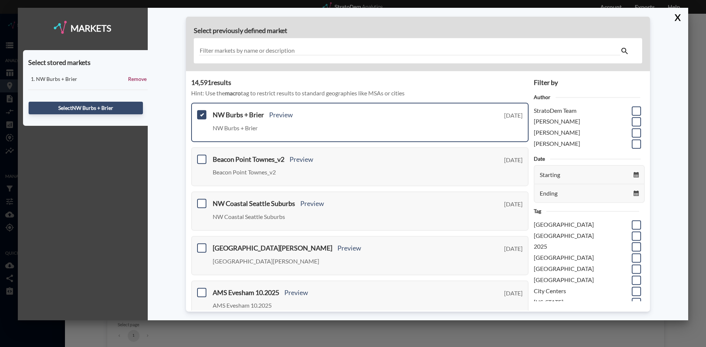
click at [115, 101] on div "Select NW Burbs + Brier" at bounding box center [85, 108] width 114 height 20
click at [118, 113] on button "Select NW Burbs + Brier" at bounding box center [86, 108] width 114 height 13
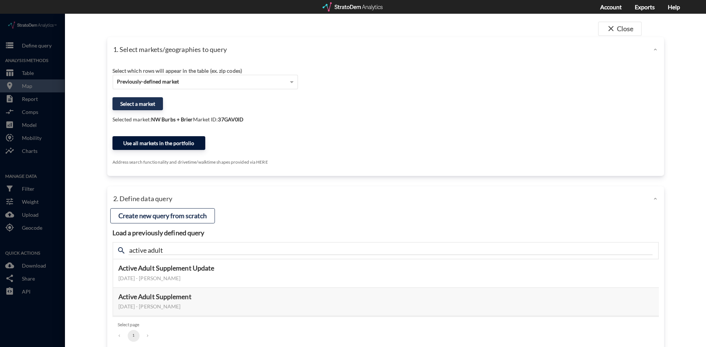
click button "Use all markets in the portfolio"
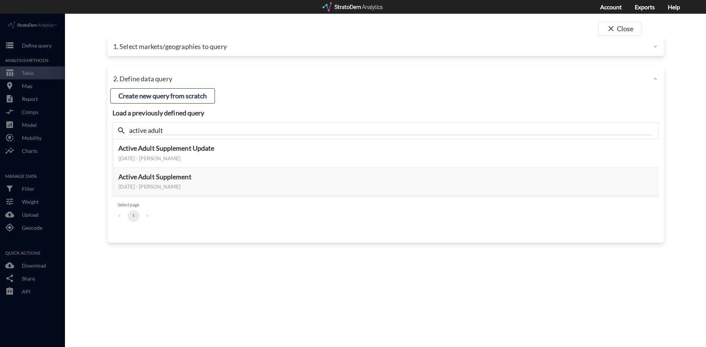
click div "search active adult"
click button "Select this query"
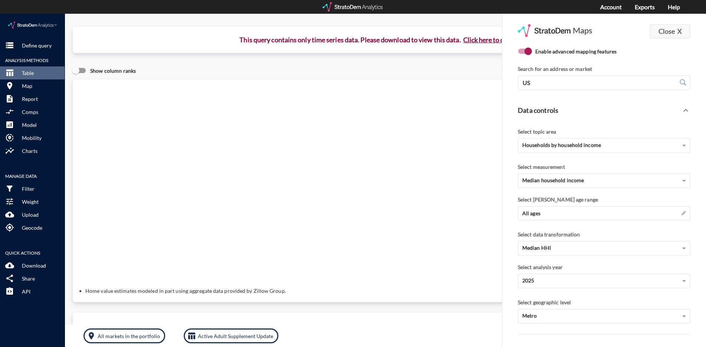
click button "Close X"
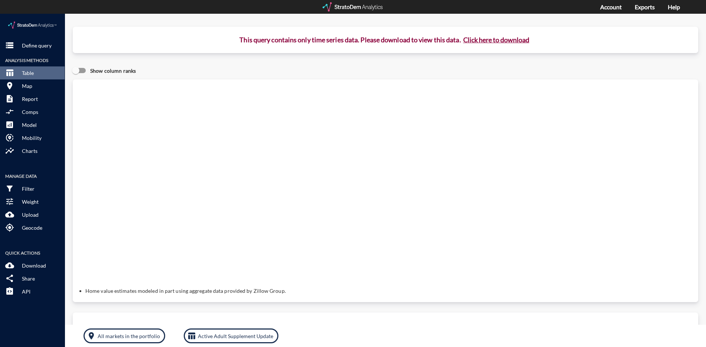
click button "Click here to download"
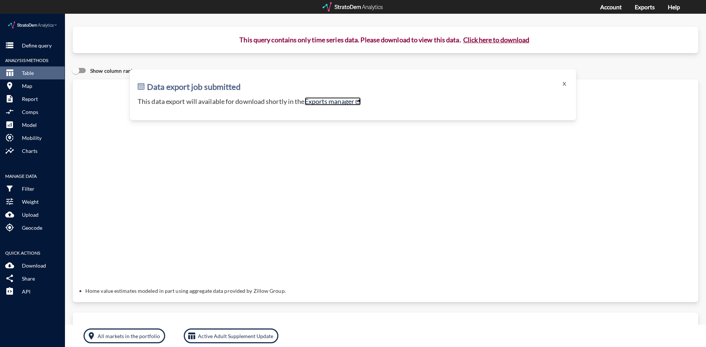
click link "Exports manager"
click p "Define query"
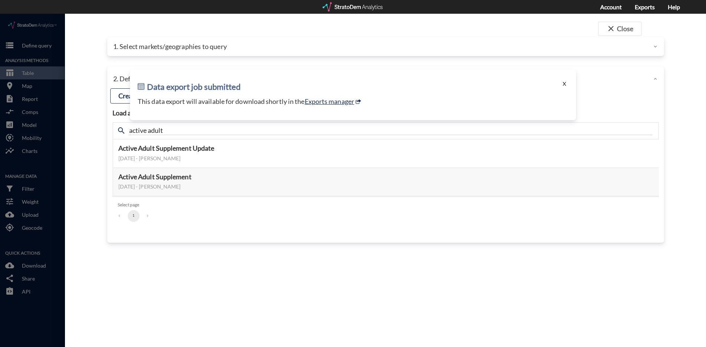
click button "X"
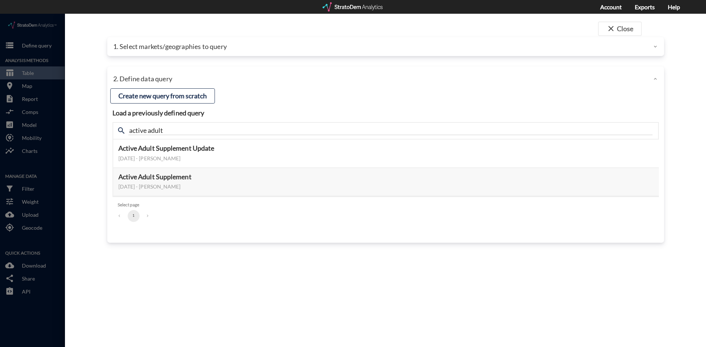
click div "1. Select markets/geographies to query"
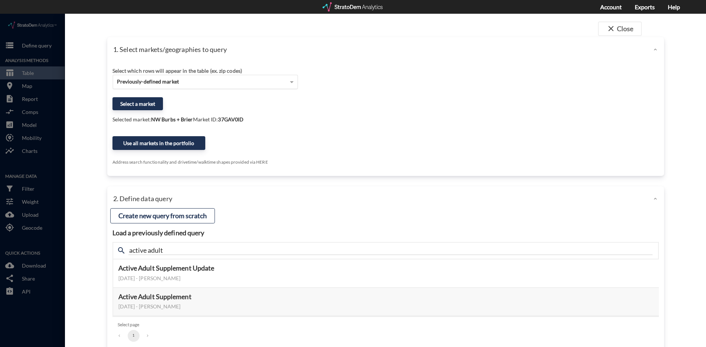
click div "Previously-defined market"
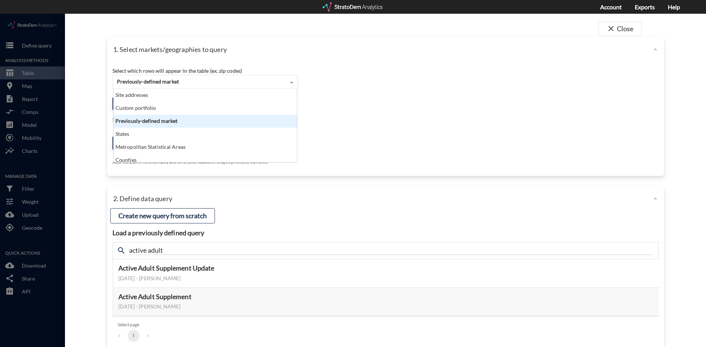
click div "Previously-defined market"
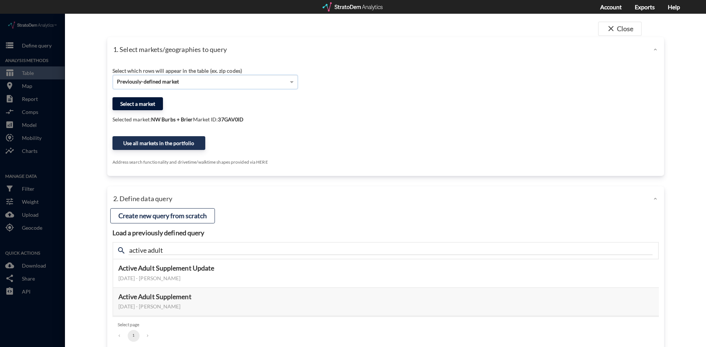
click button "Select a market"
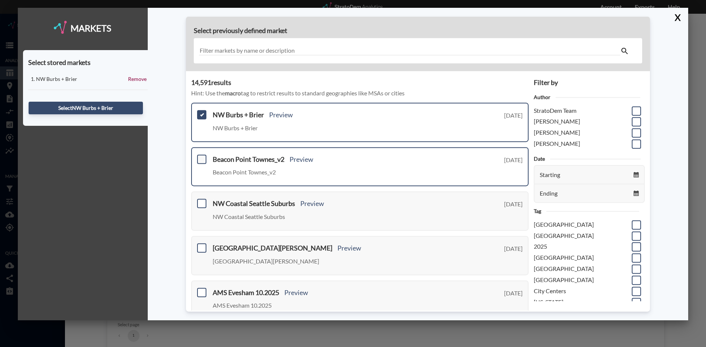
click at [204, 160] on span at bounding box center [201, 158] width 9 height 9
click at [201, 156] on input "checkbox" at bounding box center [201, 156] width 0 height 0
click at [203, 117] on span at bounding box center [201, 114] width 9 height 9
click at [201, 112] on input "checkbox" at bounding box center [201, 112] width 0 height 0
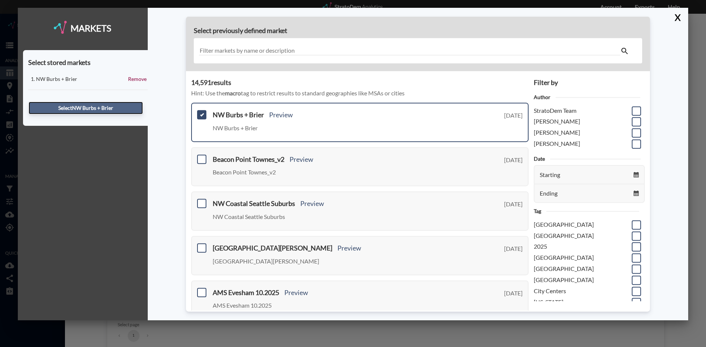
click at [128, 104] on button "Select NW Burbs + Brier" at bounding box center [86, 108] width 114 height 13
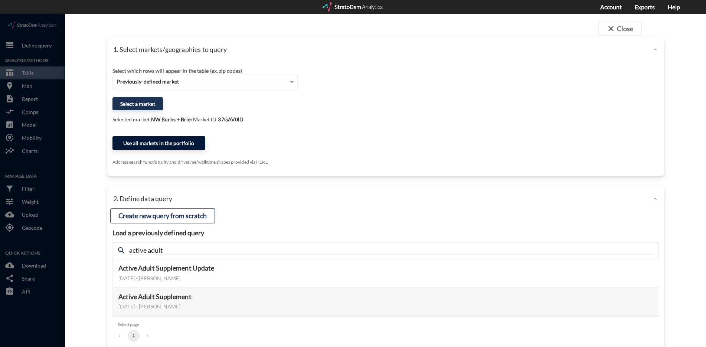
click button "Use all markets in the portfolio"
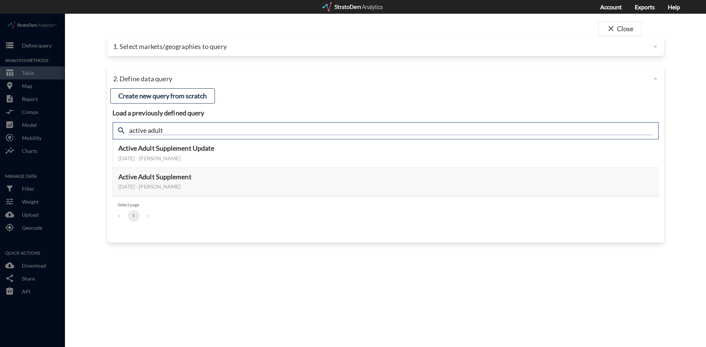
click input "active adult"
type input "meta"
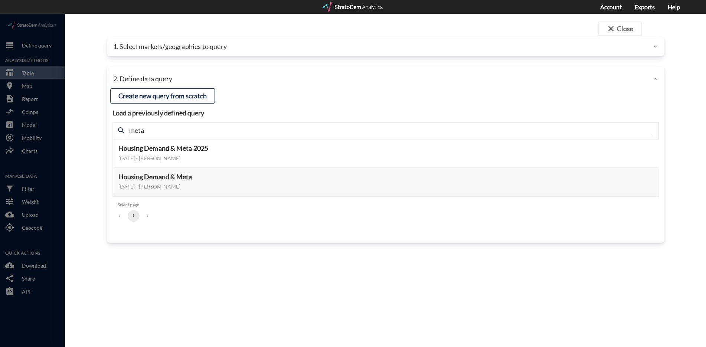
click div "close Close 1. Select markets/geographies to query Select which rows will appea…"
click button "Select this query"
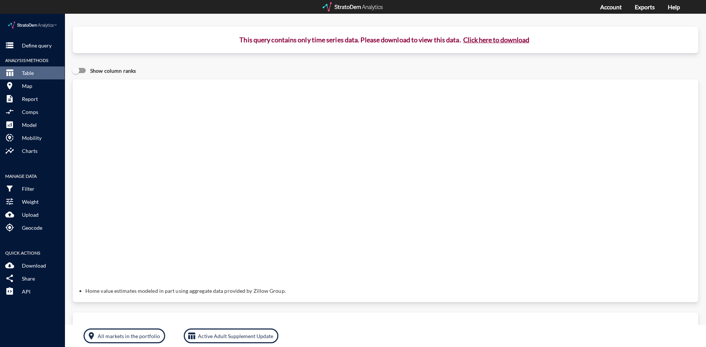
click button "Click here to download"
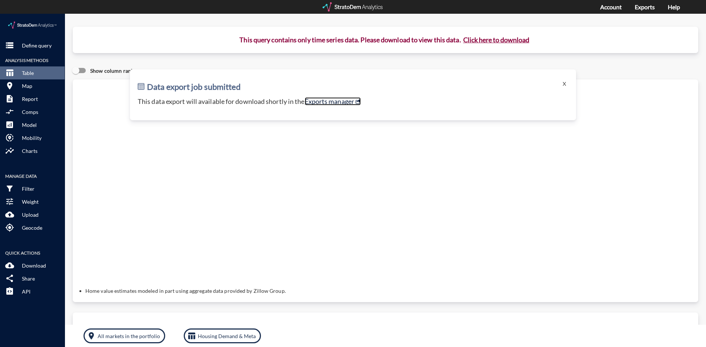
click link "Exports manager"
click button "X"
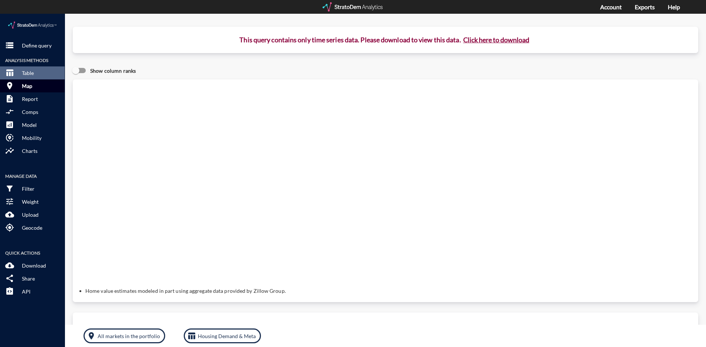
click button "room Map"
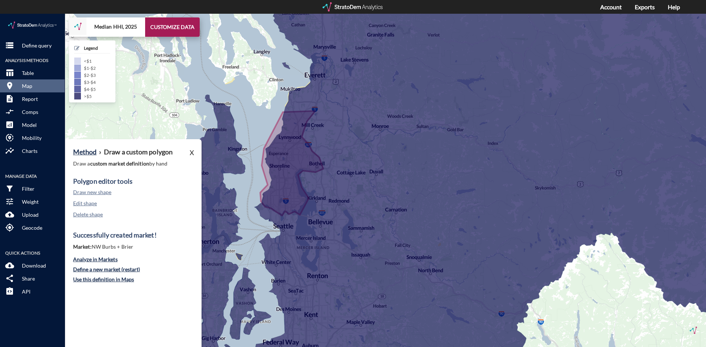
click div "Polygon editor tools Draw new shape Edit shape Delete shape"
click button "Draw new shape"
click p "Draw a custom market definition by hand"
click button "X"
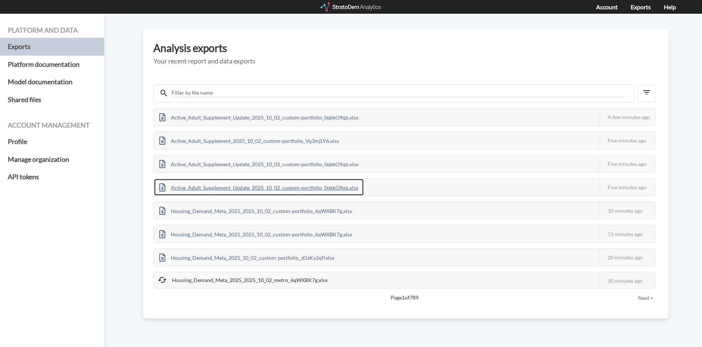
click at [302, 187] on div "Active_Adult_Supplement_Update_2025_10_02_custom-portfolio_0qkkO9qb.xlsx" at bounding box center [258, 187] width 209 height 17
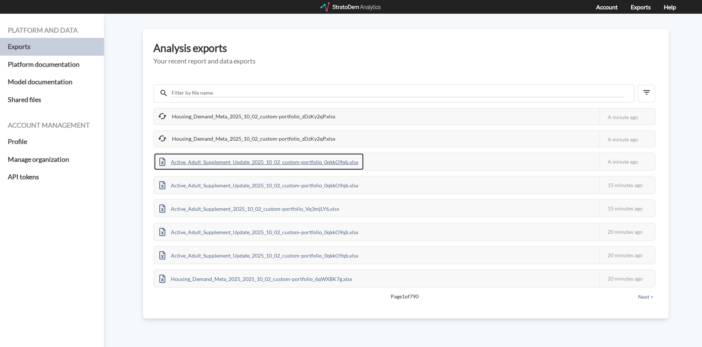
click at [261, 160] on div "Active_Adult_Supplement_Update_2025_10_02_custom-portfolio_0qkkO9qb.xlsx" at bounding box center [258, 161] width 209 height 17
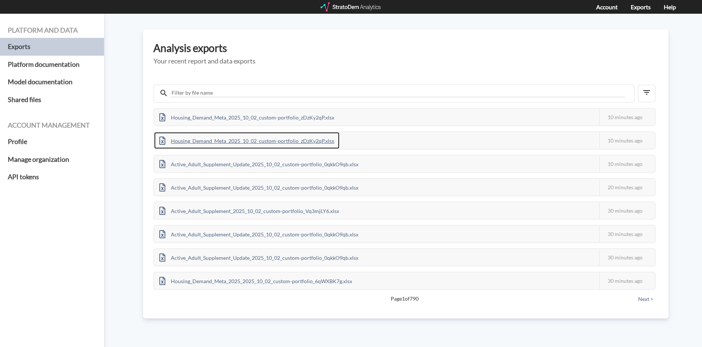
click at [245, 137] on div "Housing_Demand_Meta_2025_10_02_custom-portfolio_zDzKy2qP.xlsx" at bounding box center [246, 140] width 185 height 17
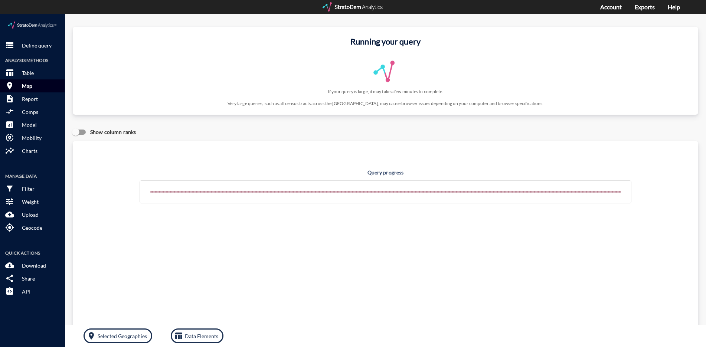
click p "Map"
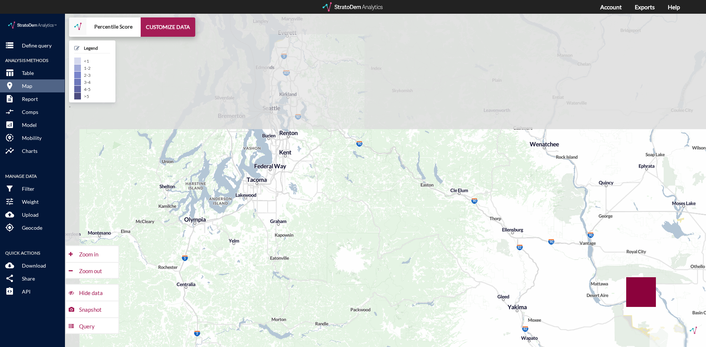
drag, startPoint x: 191, startPoint y: 66, endPoint x: 218, endPoint y: 210, distance: 146.1
click div "+ − Percentile Score CUSTOMIZE DATA Legend < 1 1 - 2 2 - 3 3 - 4 4 - 5 > 5 Draw…"
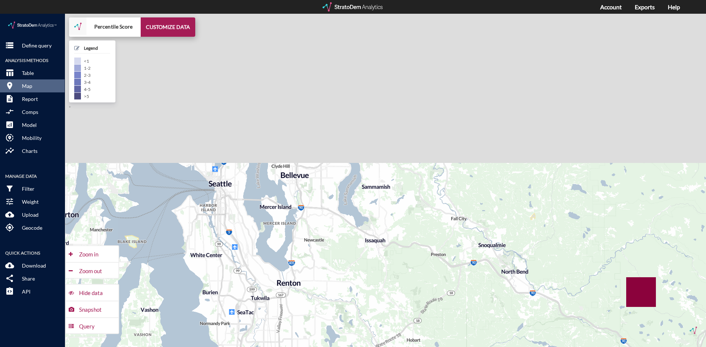
drag, startPoint x: 264, startPoint y: 69, endPoint x: 237, endPoint y: 209, distance: 142.1
click div "+ − Percentile Score CUSTOMIZE DATA Legend < 1 1 - 2 2 - 3 3 - 4 4 - 5 > 5 Draw…"
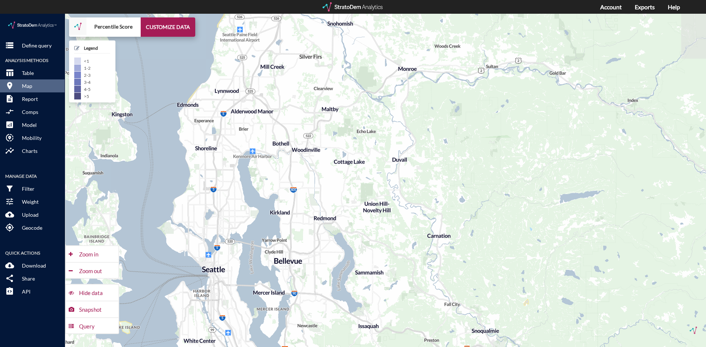
drag, startPoint x: 232, startPoint y: 129, endPoint x: 228, endPoint y: 221, distance: 91.8
click div "+ − Percentile Score CUSTOMIZE DATA Legend < 1 1 - 2 2 - 3 3 - 4 4 - 5 > 5 Draw…"
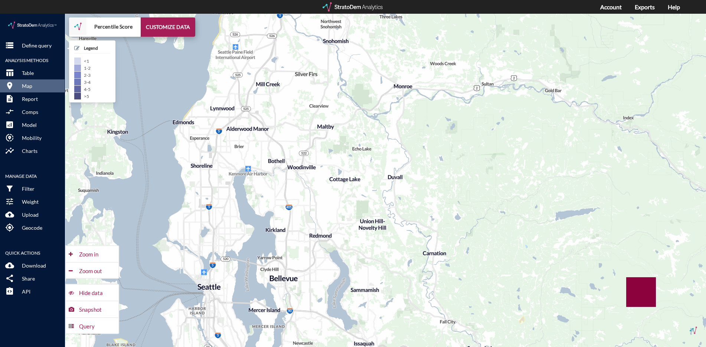
drag, startPoint x: 200, startPoint y: 152, endPoint x: 195, endPoint y: 176, distance: 24.5
click div "+ − Percentile Score CUSTOMIZE DATA Legend < 1 1 - 2 2 - 3 3 - 4 4 - 5 > 5 Draw…"
click button "CUSTOMIZE DATA"
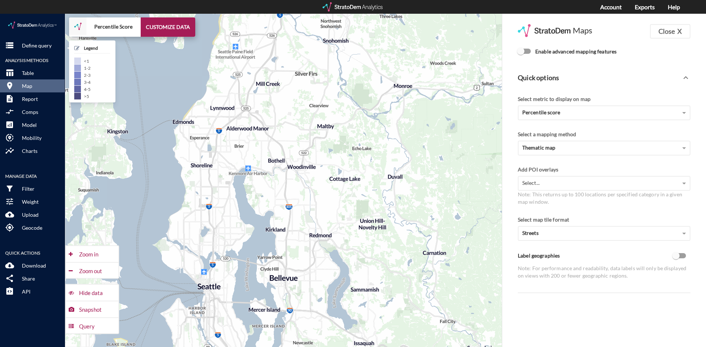
click input "Enable advanced mapping features"
checkbox input "true"
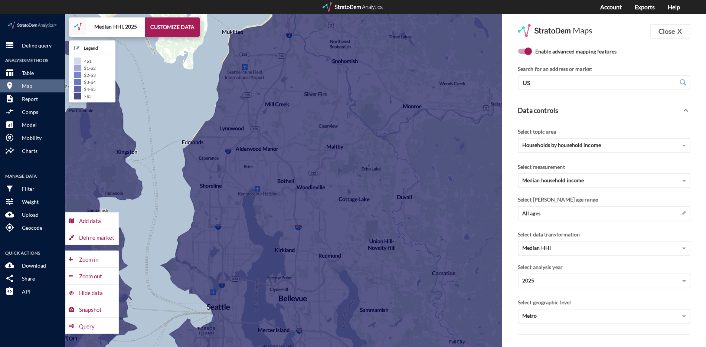
drag, startPoint x: 160, startPoint y: 160, endPoint x: 170, endPoint y: 183, distance: 25.3
click div "+ − Median HHI, 2025 CUSTOMIZE DATA Legend < $1 $1 - $2 $2 - $3 $3 - $4 $4 - $5…"
click div "Define market"
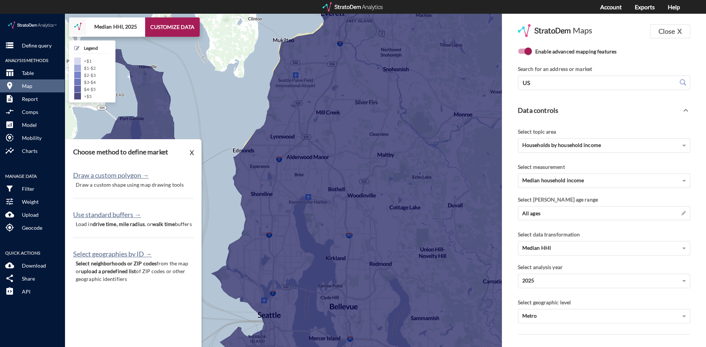
drag, startPoint x: 174, startPoint y: 105, endPoint x: 226, endPoint y: 113, distance: 52.6
click div "+ − Median HHI, 2025 CUSTOMIZE DATA Legend < $1 $1 - $2 $2 - $3 $3 - $4 $4 - $5…"
click button "Draw a custom polygon →"
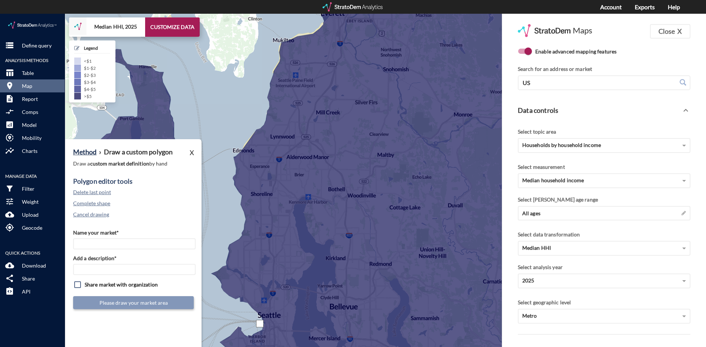
click div
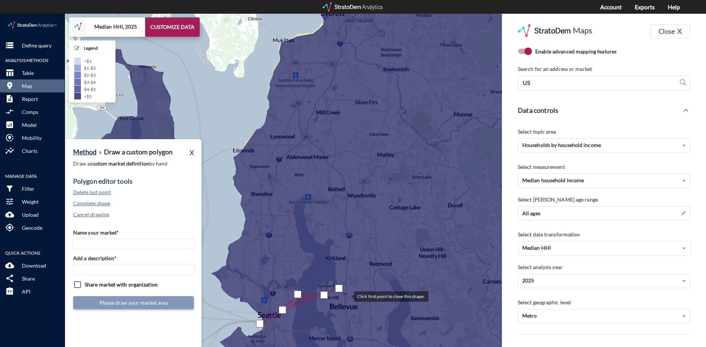
click div
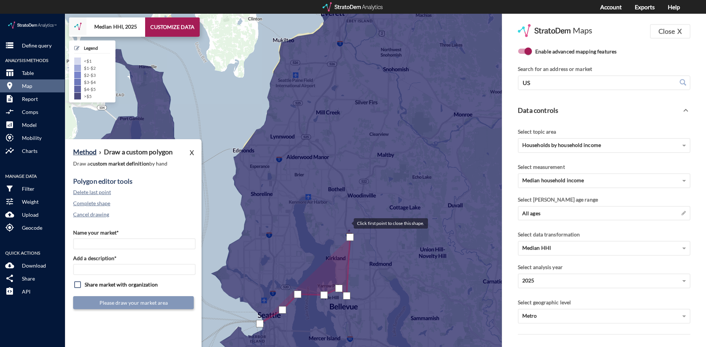
click div
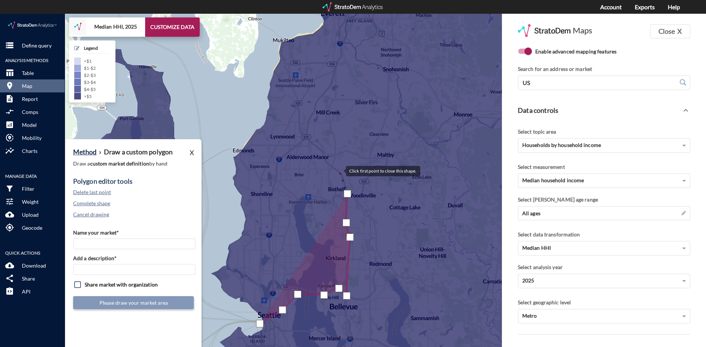
click div
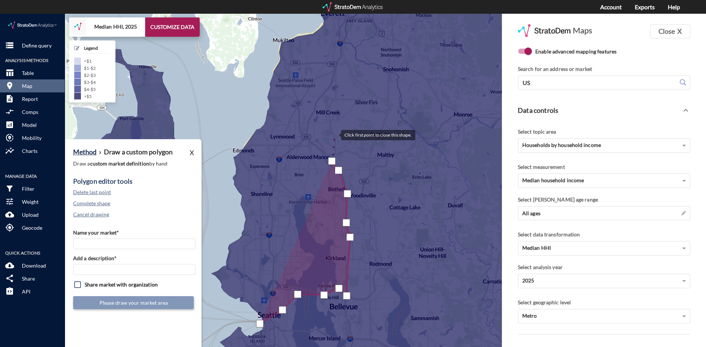
click div
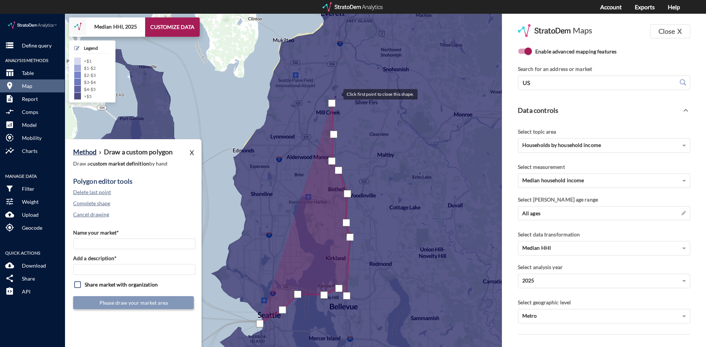
click div
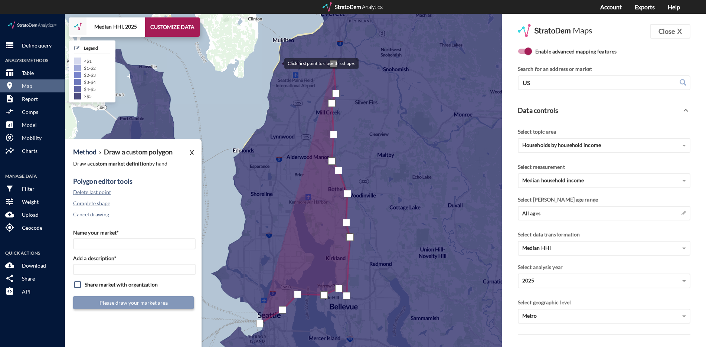
click div
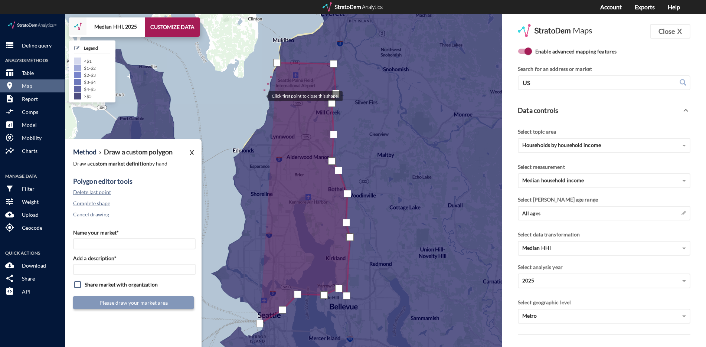
click div
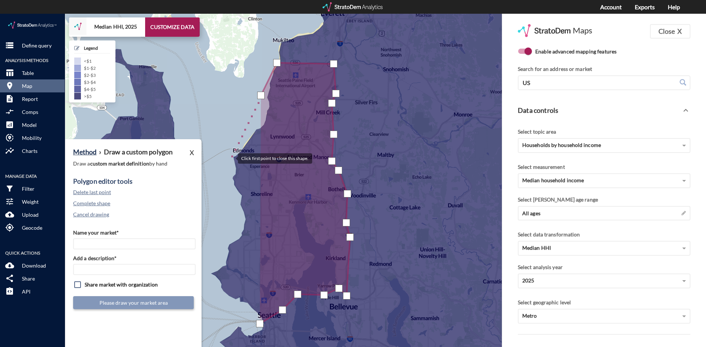
click div
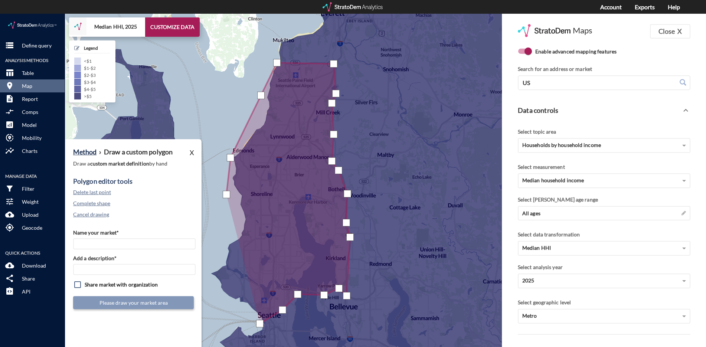
click div
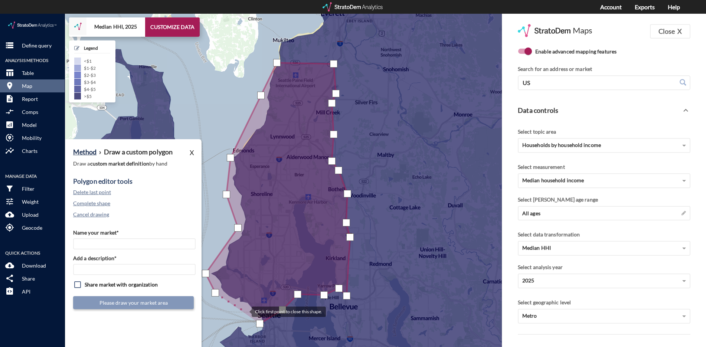
click div
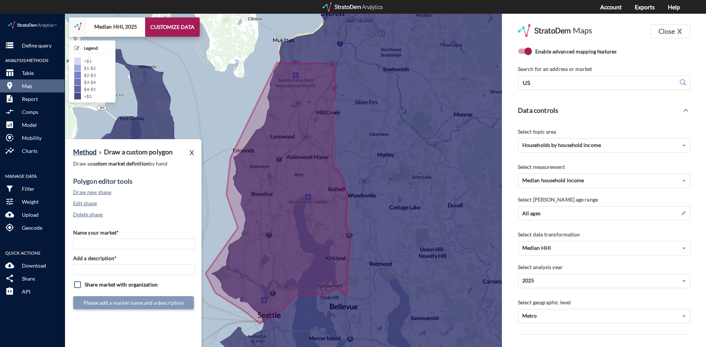
click div "+ − Median HHI, 2025 CUSTOMIZE DATA Legend < $1 $1 - $2 $2 - $3 $3 - $4 $4 - $5…"
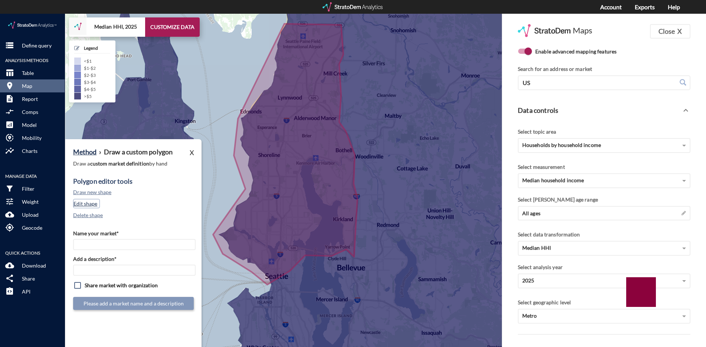
click button "Edit shape"
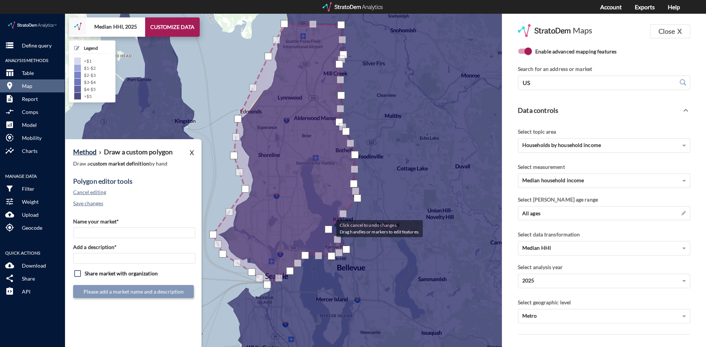
drag, startPoint x: 355, startPoint y: 242, endPoint x: 329, endPoint y: 214, distance: 38.3
click div
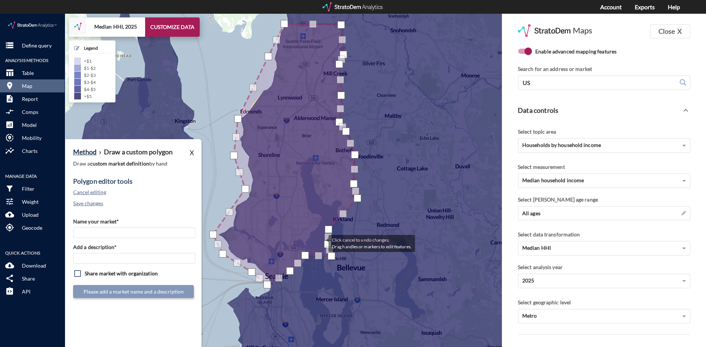
drag, startPoint x: 346, startPoint y: 234, endPoint x: 321, endPoint y: 229, distance: 25.0
click div "Click cancel to undo changes. Drag handles or markers to edit features."
drag, startPoint x: 330, startPoint y: 239, endPoint x: 316, endPoint y: 232, distance: 16.6
click div
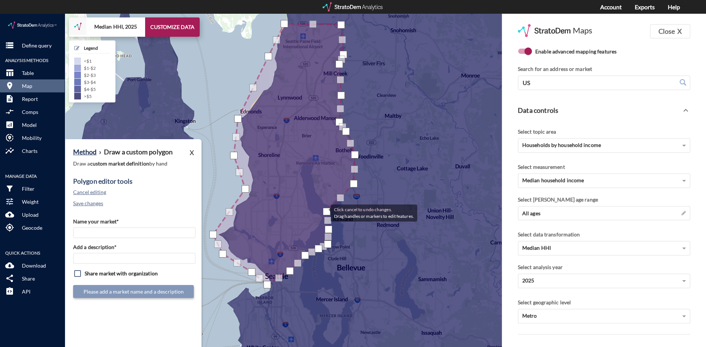
drag, startPoint x: 357, startPoint y: 185, endPoint x: 323, endPoint y: 199, distance: 36.0
click div
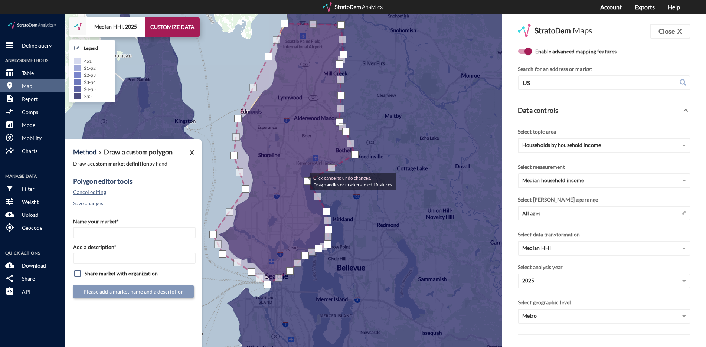
drag, startPoint x: 353, startPoint y: 170, endPoint x: 303, endPoint y: 167, distance: 50.6
click div "Click cancel to undo changes. Drag handles or markers to edit features."
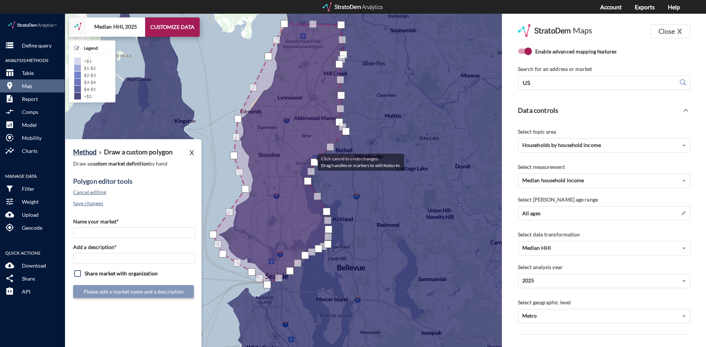
drag, startPoint x: 353, startPoint y: 140, endPoint x: 310, endPoint y: 148, distance: 43.7
click div "Click cancel to undo changes. Drag handles or markers to edit features."
drag, startPoint x: 330, startPoint y: 133, endPoint x: 340, endPoint y: 153, distance: 21.8
click div
drag, startPoint x: 343, startPoint y: 136, endPoint x: 355, endPoint y: 149, distance: 17.1
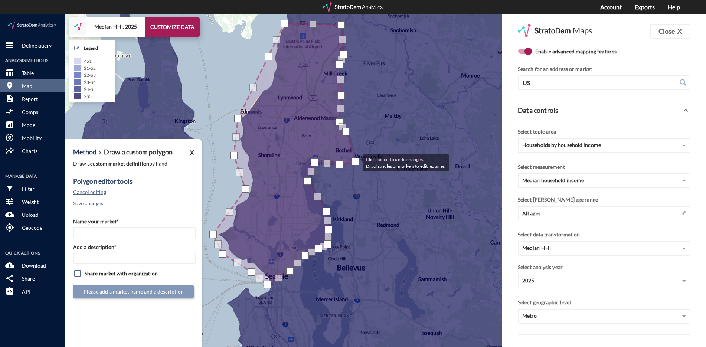
click div
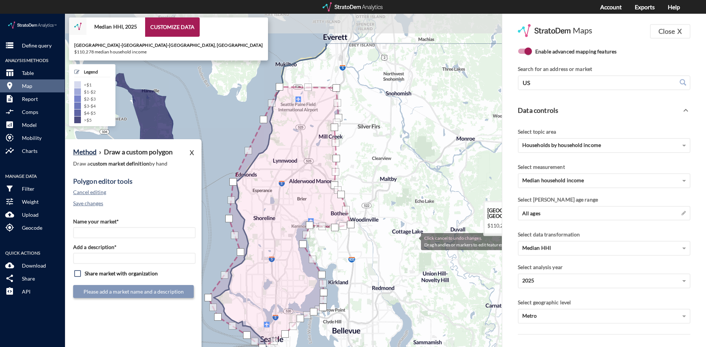
drag, startPoint x: 420, startPoint y: 159, endPoint x: 414, endPoint y: 227, distance: 67.8
click icon
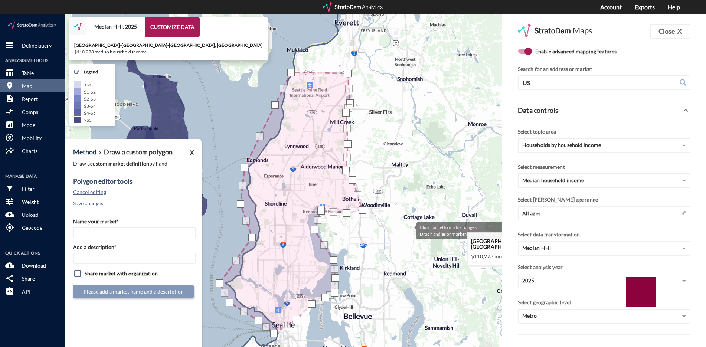
drag, startPoint x: 400, startPoint y: 227, endPoint x: 408, endPoint y: 218, distance: 12.1
click icon
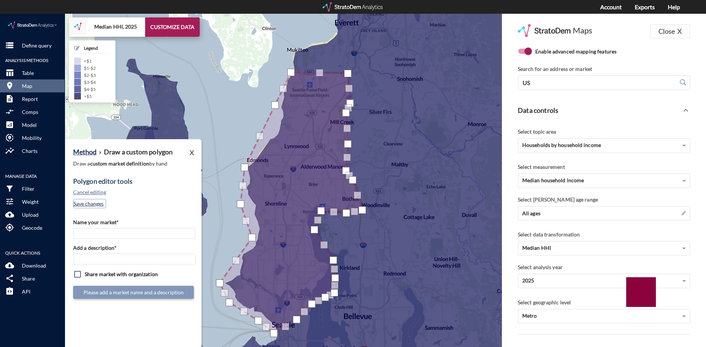
click button "Save changes"
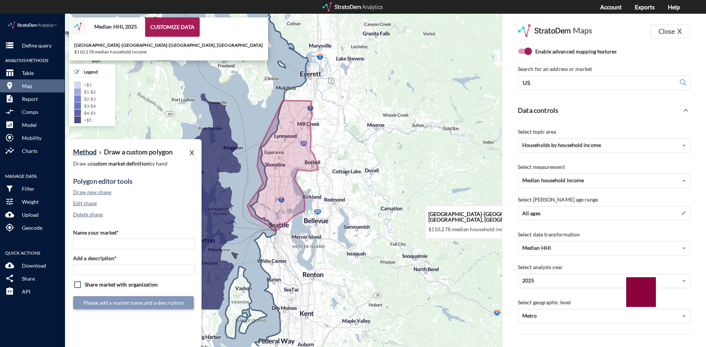
drag, startPoint x: 476, startPoint y: 184, endPoint x: 374, endPoint y: 150, distance: 107.7
click icon
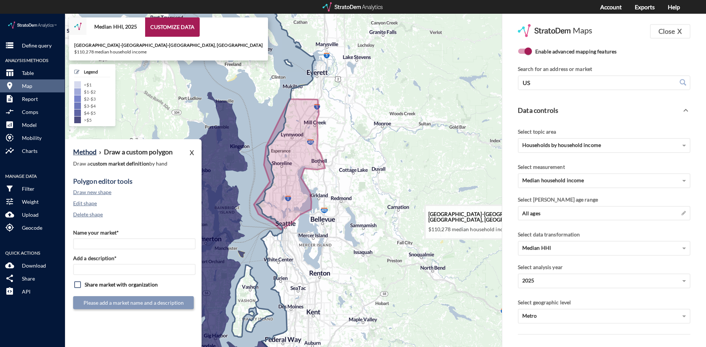
drag, startPoint x: 461, startPoint y: 120, endPoint x: 465, endPoint y: 116, distance: 5.5
click icon
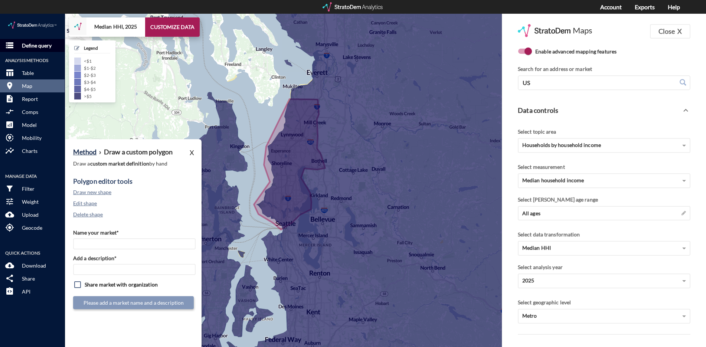
click p "Define query"
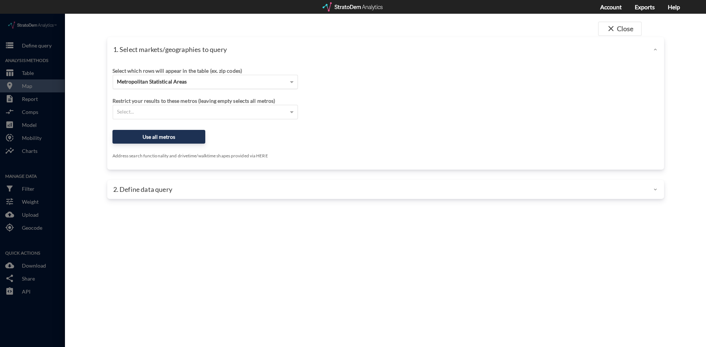
click div "Metropolitan Statistical Areas"
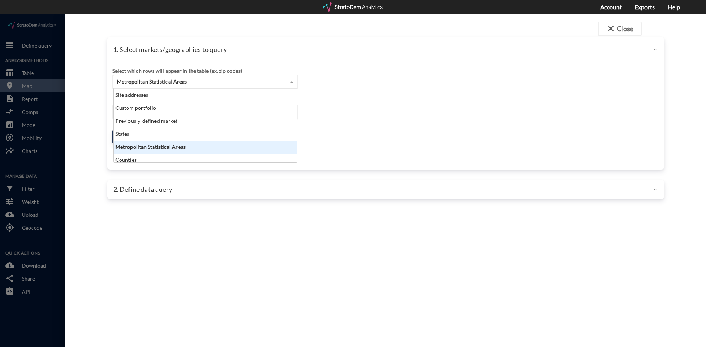
scroll to position [68, 179]
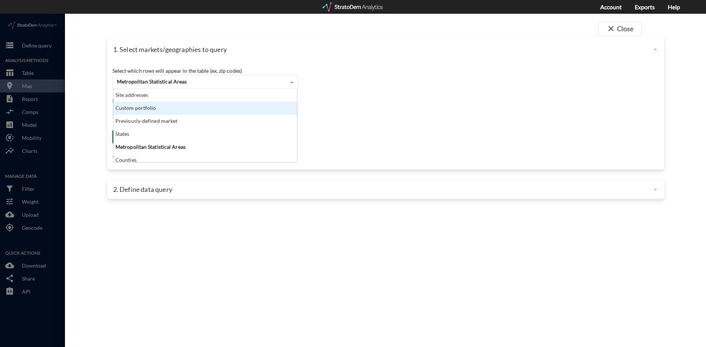
click div "Custom portfolio"
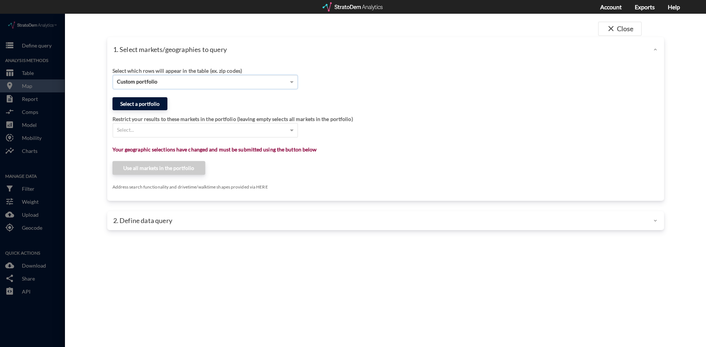
click button "Select a portfolio"
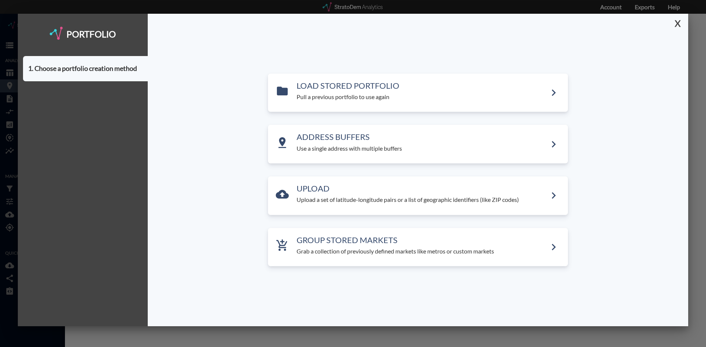
click at [676, 24] on button "X" at bounding box center [676, 23] width 13 height 19
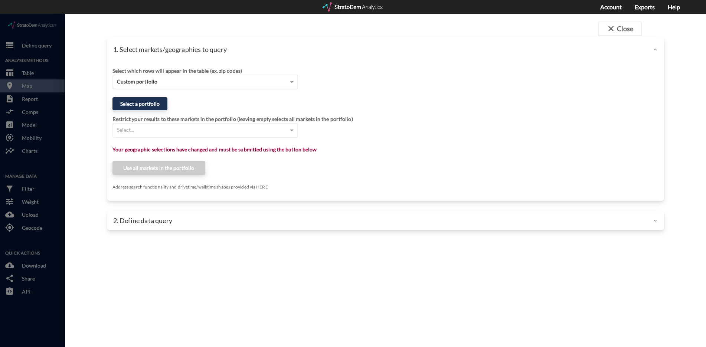
click div "Custom portfolio"
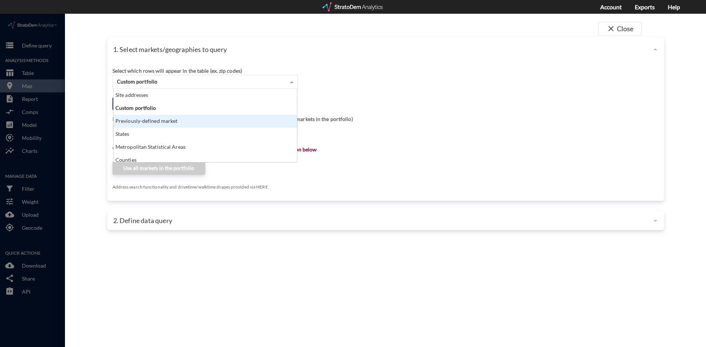
click div "Previously-defined market"
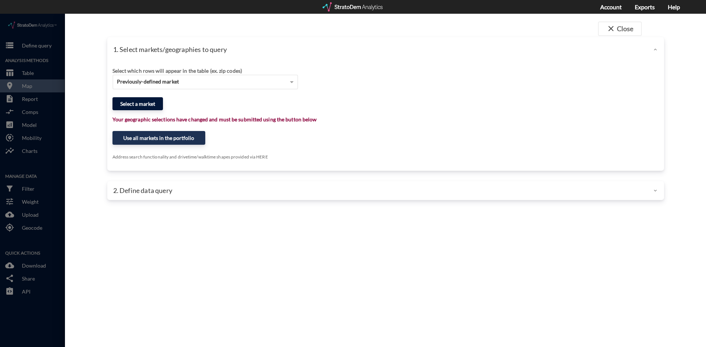
click button "Select a market"
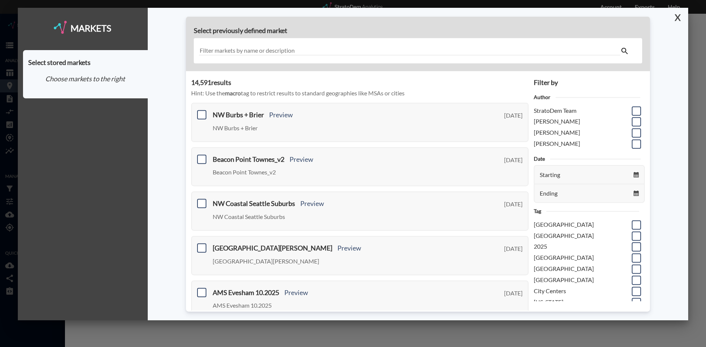
click at [682, 16] on button "X" at bounding box center [676, 17] width 13 height 19
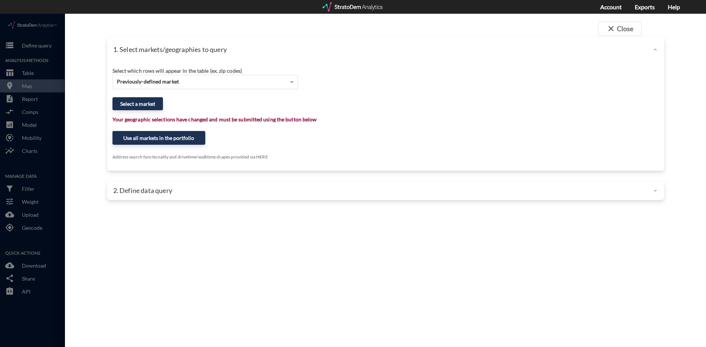
click div "close Close 1. Select markets/geographies to query Select which rows will appea…"
click button "close Close"
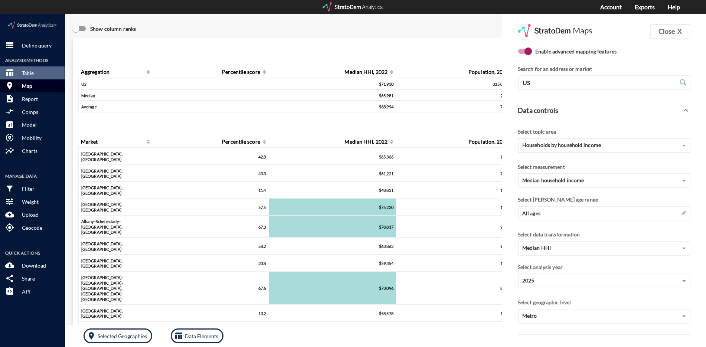
click button "room Map"
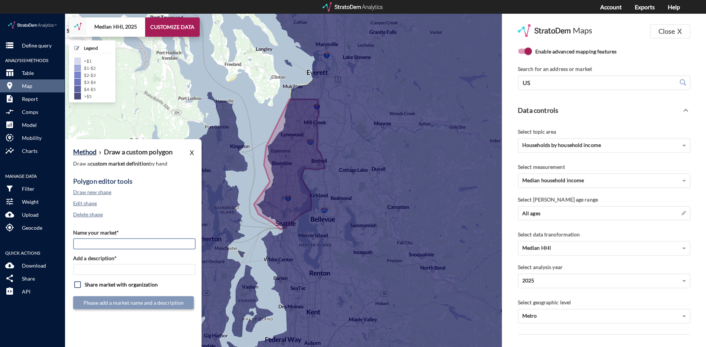
click input "Name your market*"
click input "N Seattle Burbs"
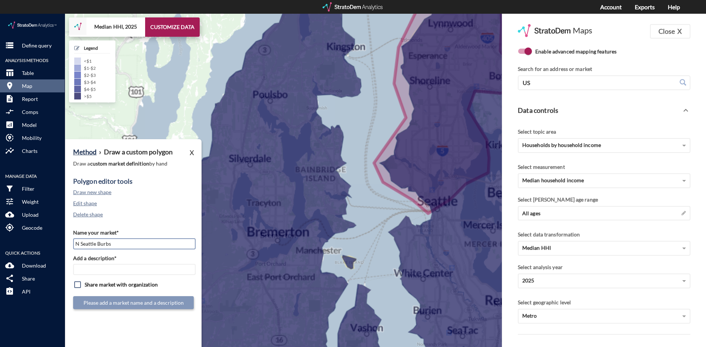
click input "N Seattle Burbs"
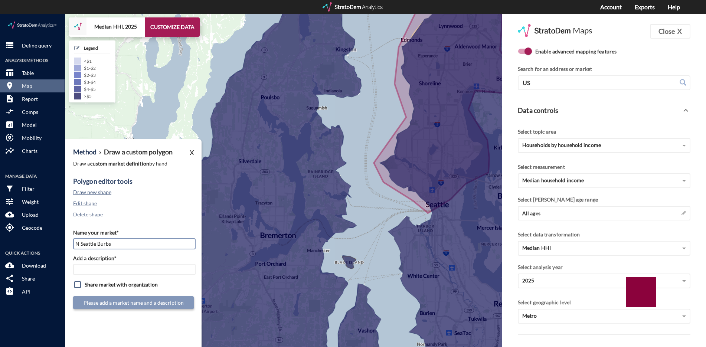
type input "N Seattle Burbs"
click input "Add a description*"
paste input "N Seattle Burbs"
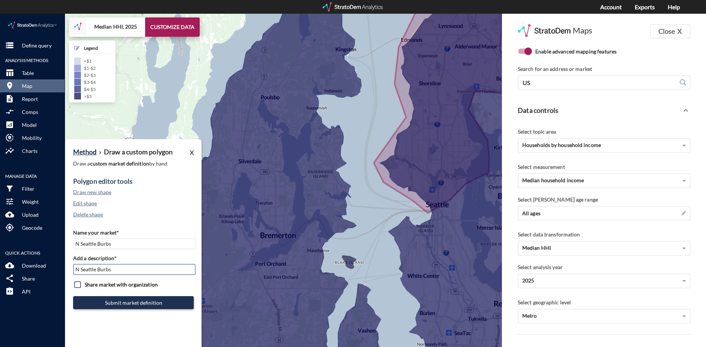
type input "N Seattle Burbs"
click input "N Seattle Burbs"
click input "DT to N Seattle Burbs"
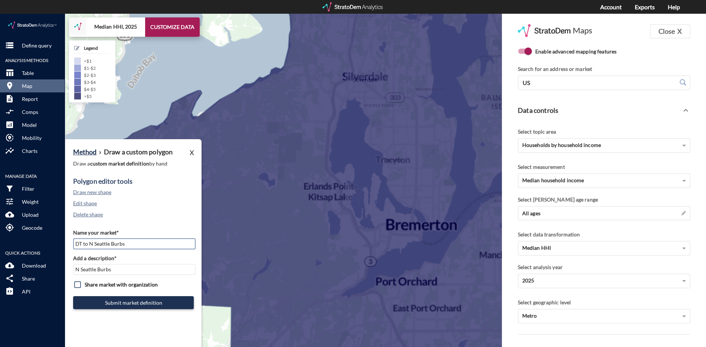
click input "DT to N Seattle Burbs"
type input "DT to N Seattle Burbs"
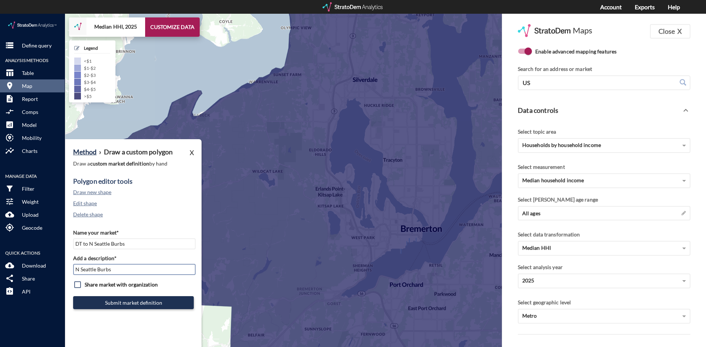
click input "N Seattle Burbs"
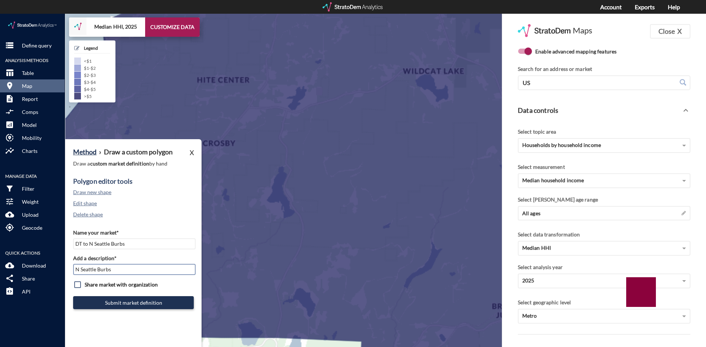
click input "N Seattle Burbs"
paste input "DT to"
type input "DT to N Seattle Burbs"
click button "Submit market definition"
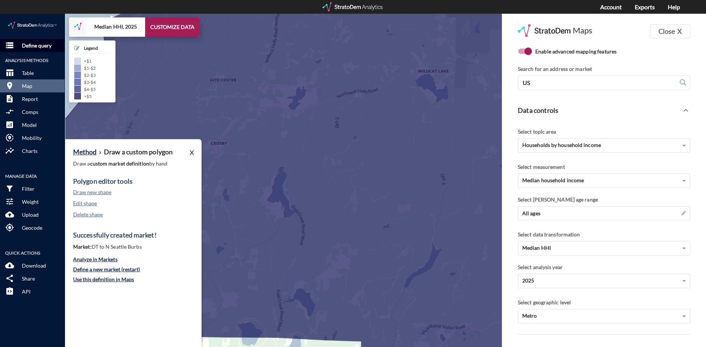
click p "Define query"
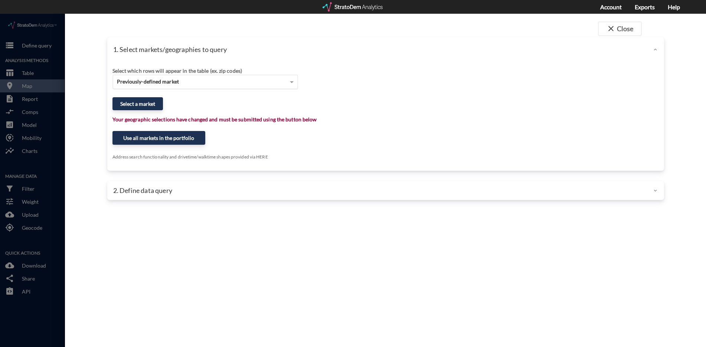
click div "Previously-defined market"
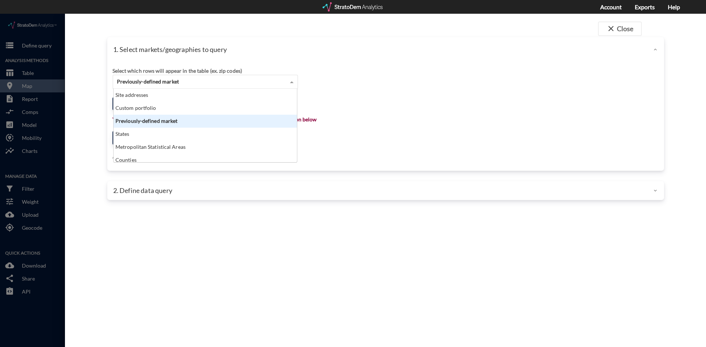
click div "Previously-defined market"
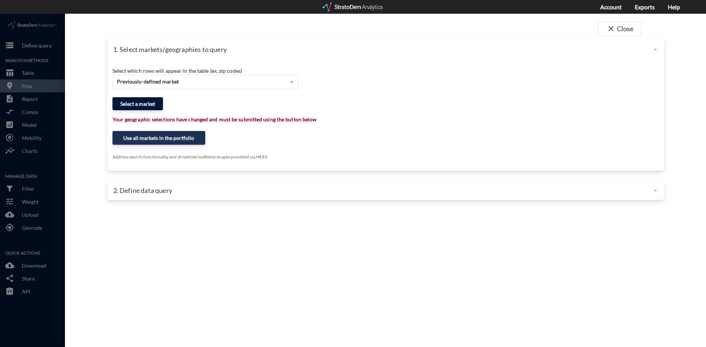
click button "Select a market"
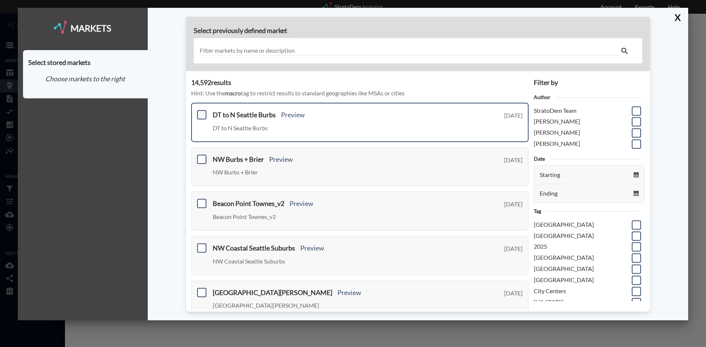
click at [200, 113] on span at bounding box center [201, 114] width 9 height 9
click at [201, 112] on input "checkbox" at bounding box center [201, 112] width 0 height 0
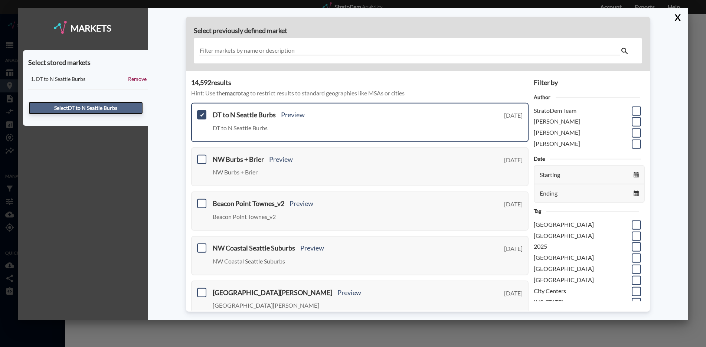
click at [136, 107] on button "Select DT to N Seattle Burbs" at bounding box center [86, 108] width 114 height 13
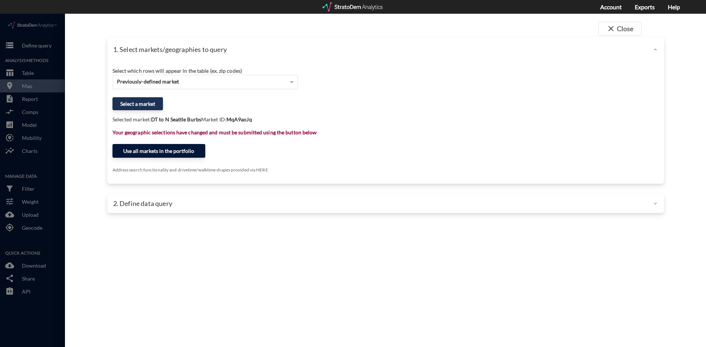
click button "Use all markets in the portfolio"
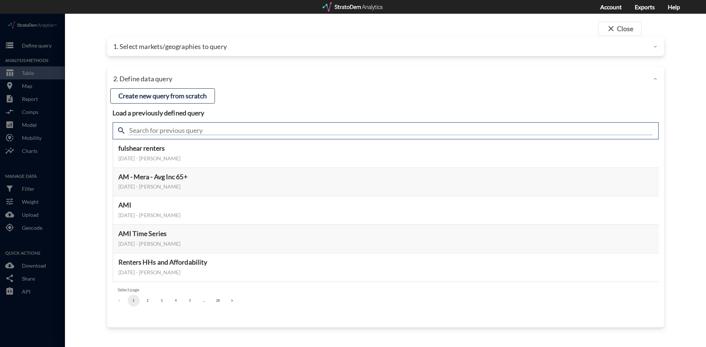
click input "text"
type input "meta"
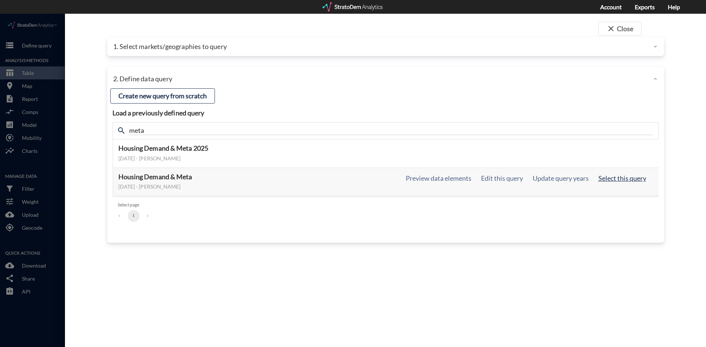
click button "Select this query"
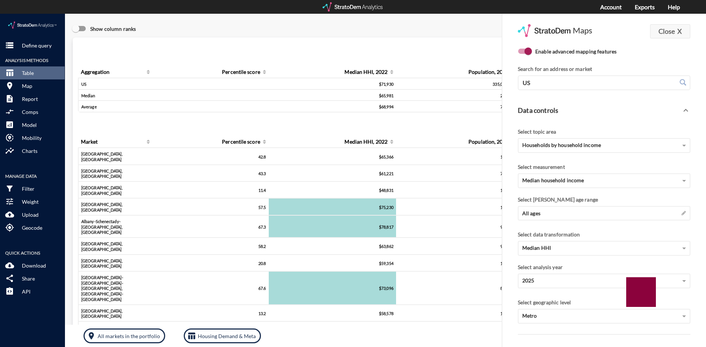
click button "Close X"
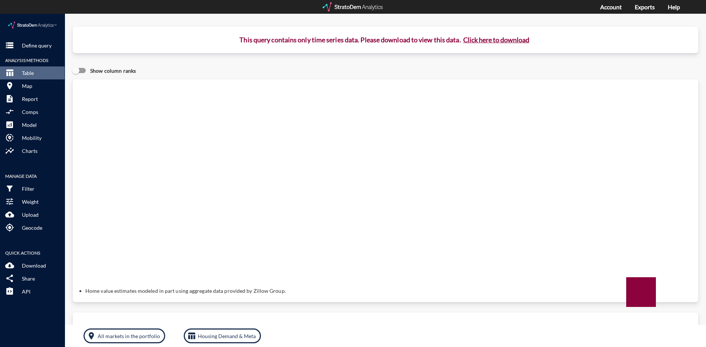
click button "Click here to download"
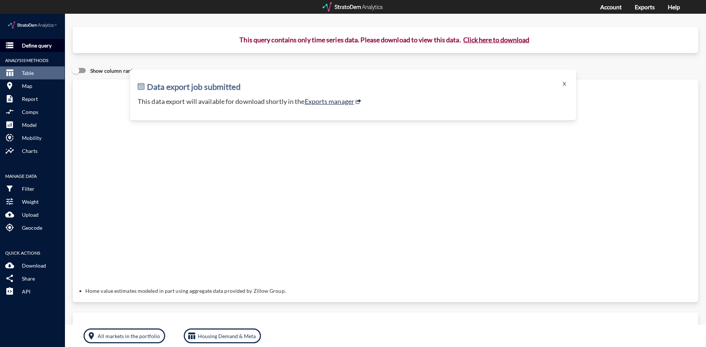
click p "Define query"
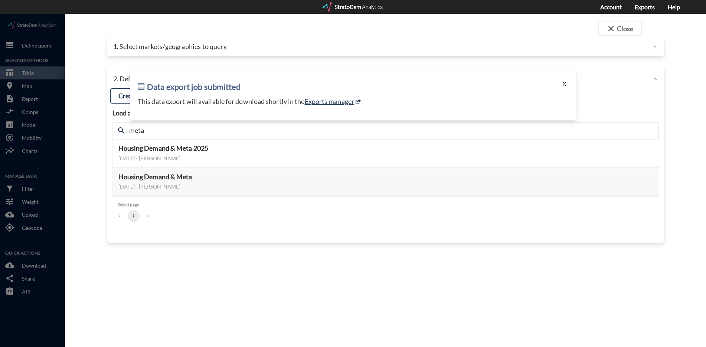
click button "X"
click div "close Close 1. Select markets/geographies to query Select which rows will appea…"
click button "X"
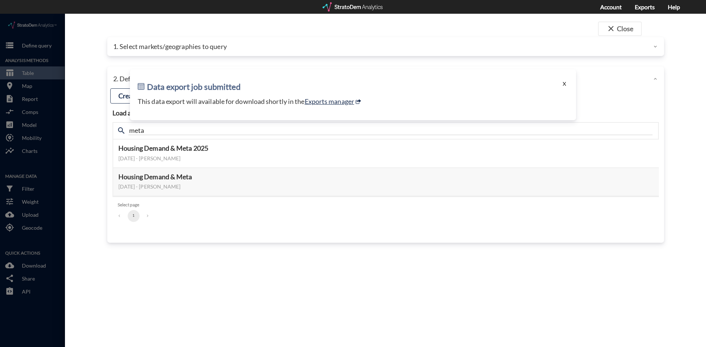
click button "X"
click link "Exports manager"
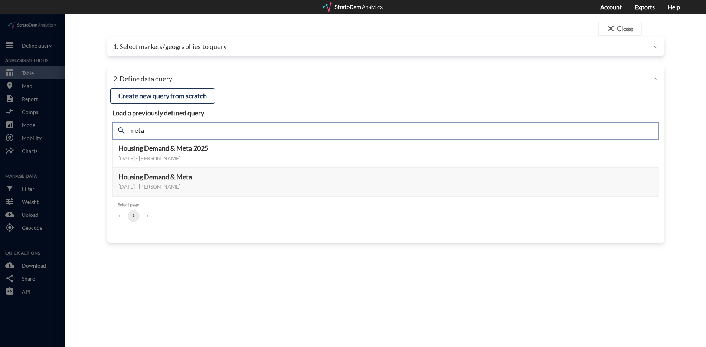
click input "meta"
type input "active"
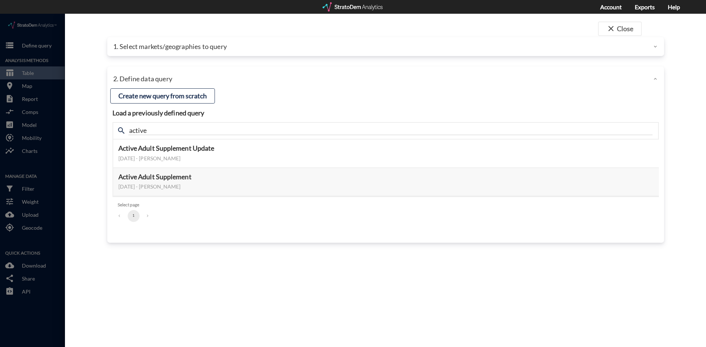
click div "close Close 1. Select markets/geographies to query Select which rows will appea…"
click button "Select this query"
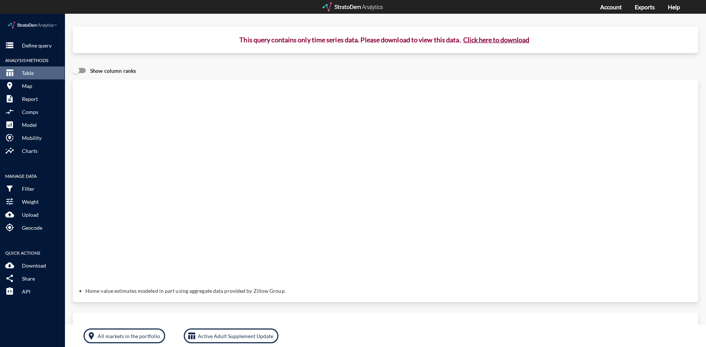
click button "Click here to download"
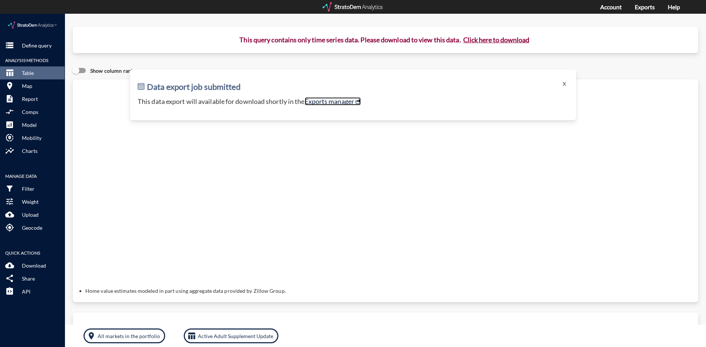
click link "Exports manager"
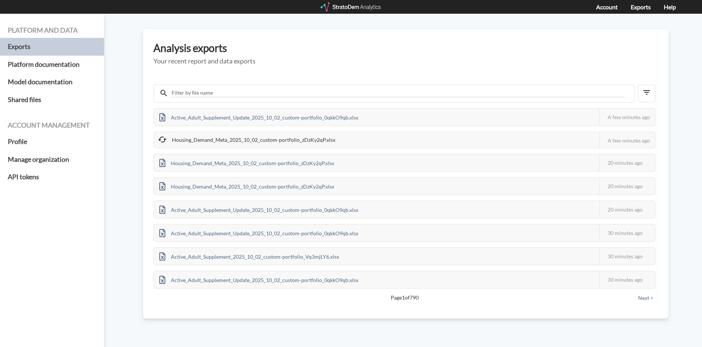
click at [477, 46] on h3 "Analysis exports" at bounding box center [405, 48] width 505 height 12
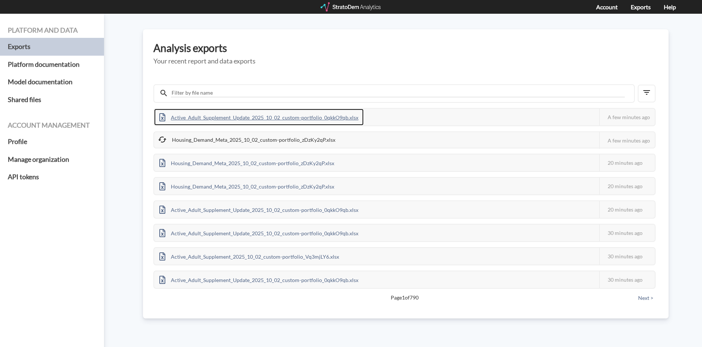
click at [293, 115] on div "Active_Adult_Supplement_Update_2025_10_02_custom-portfolio_0qkkO9qb.xlsx" at bounding box center [258, 117] width 209 height 17
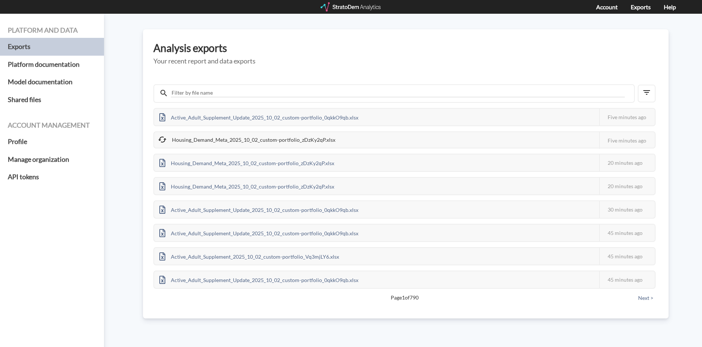
click at [384, 142] on div "Housing_Demand_Meta_2025_10_02_custom-portfolio_zDzKy2qP.xlsx This job failed T…" at bounding box center [404, 139] width 502 height 17
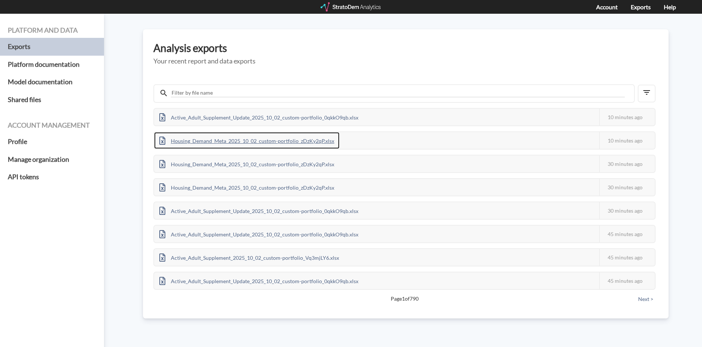
click at [279, 149] on div "Housing_Demand_Meta_2025_10_02_custom-portfolio_zDzKy2qP.xlsx" at bounding box center [246, 140] width 185 height 17
